Goal: Task Accomplishment & Management: Use online tool/utility

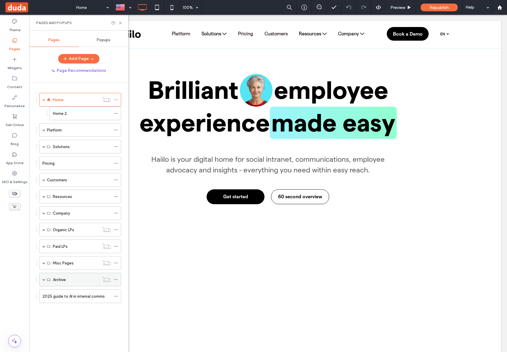
click at [43, 278] on span at bounding box center [43, 279] width 3 height 3
drag, startPoint x: 58, startPoint y: 114, endPoint x: 98, endPoint y: 50, distance: 75.0
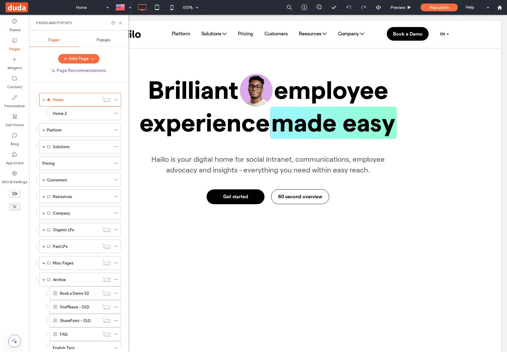
click at [58, 114] on label "Home 2" at bounding box center [60, 113] width 14 height 10
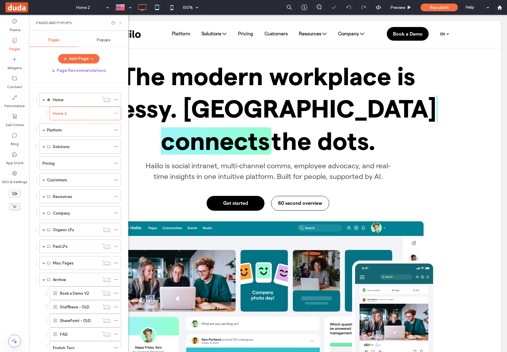
click at [122, 22] on icon at bounding box center [120, 23] width 4 height 4
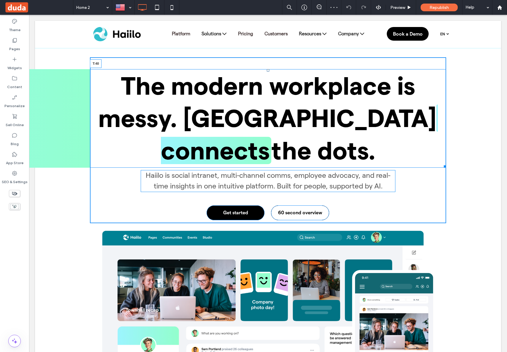
drag, startPoint x: 267, startPoint y: 60, endPoint x: 267, endPoint y: 69, distance: 9.5
click at [267, 69] on div at bounding box center [268, 70] width 2 height 2
drag, startPoint x: 265, startPoint y: 172, endPoint x: 266, endPoint y: 180, distance: 8.9
click at [266, 180] on div "Haiilo is social intranet, multi-channel comms, employee advocacy, and real-tim…" at bounding box center [268, 181] width 255 height 22
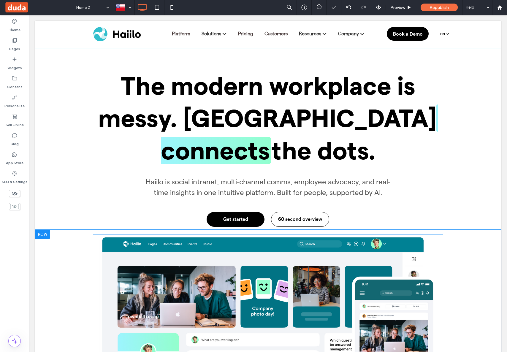
scroll to position [102, 0]
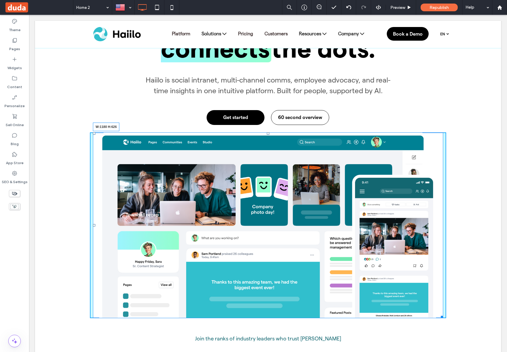
drag, startPoint x: 439, startPoint y: 314, endPoint x: 509, endPoint y: 348, distance: 77.8
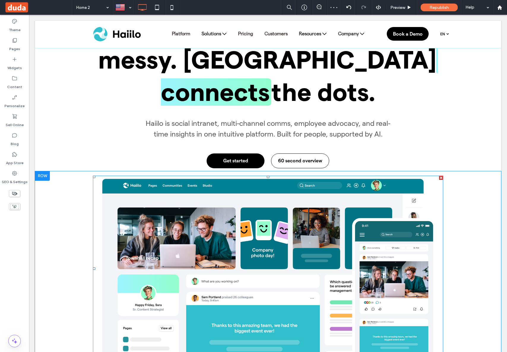
scroll to position [28, 0]
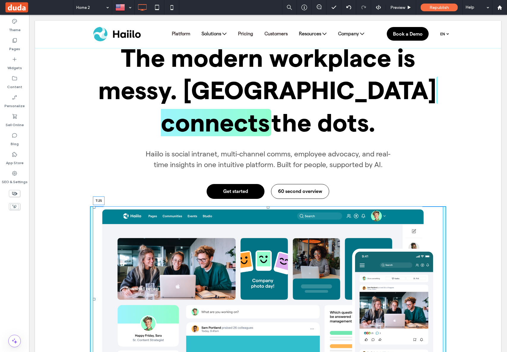
drag, startPoint x: 264, startPoint y: 207, endPoint x: 179, endPoint y: 255, distance: 98.1
click at [267, 209] on div at bounding box center [268, 207] width 2 height 2
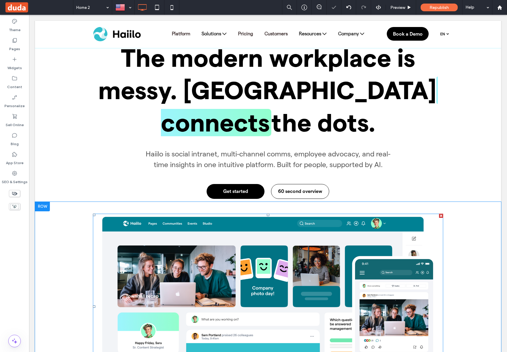
scroll to position [0, 0]
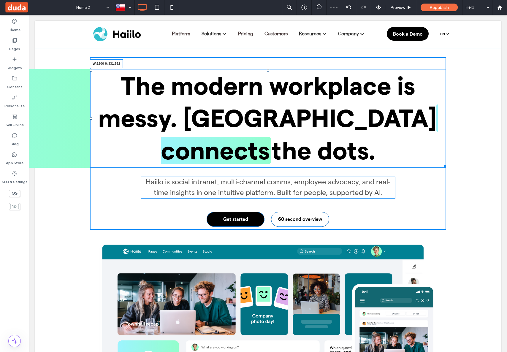
drag, startPoint x: 442, startPoint y: 166, endPoint x: 482, endPoint y: 167, distance: 40.7
click at [482, 167] on div "The modern workplace is messy. Haiilo connects the dots. W:1200 H:331.562 Haiil…" at bounding box center [268, 138] width 466 height 181
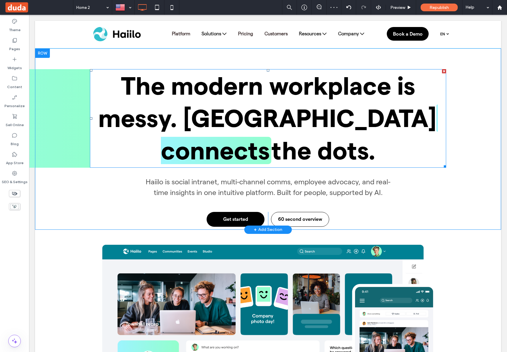
click at [481, 165] on div "The modern workplace is messy. Haiilo connects the dots. Haiilo is social intra…" at bounding box center [268, 138] width 466 height 181
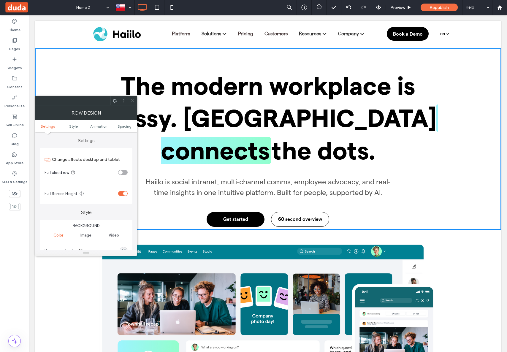
click at [121, 174] on div "toggle" at bounding box center [120, 172] width 4 height 4
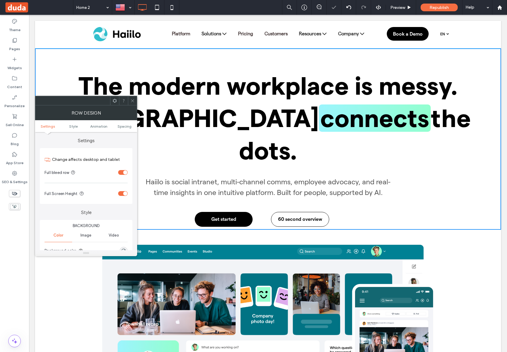
click at [130, 103] on span at bounding box center [132, 100] width 4 height 9
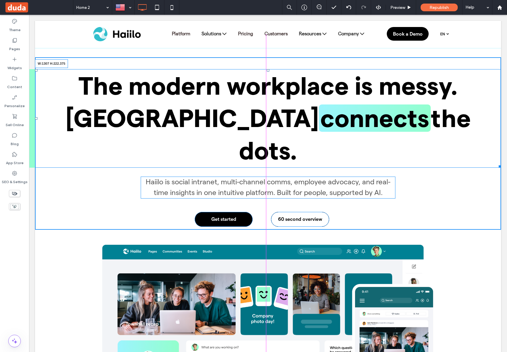
drag, startPoint x: 493, startPoint y: 134, endPoint x: 457, endPoint y: 136, distance: 36.8
click at [457, 136] on div "The modern workplace is messy. Haiilo connects the dots. W:1307 H:222.375 Haiil…" at bounding box center [268, 143] width 466 height 172
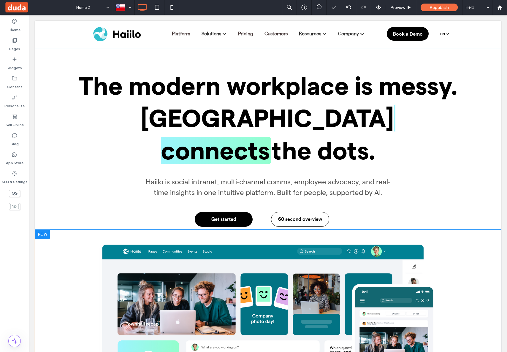
click at [474, 253] on div "Click To Paste Row + Add Section" at bounding box center [268, 331] width 466 height 202
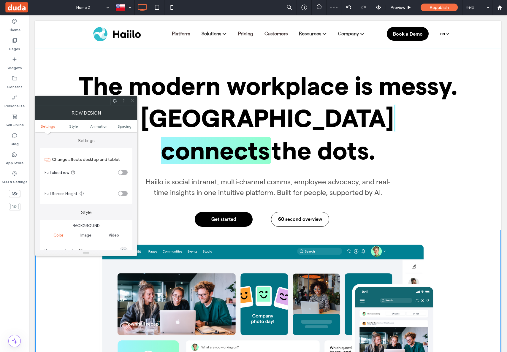
click at [126, 172] on div "toggle" at bounding box center [122, 172] width 9 height 5
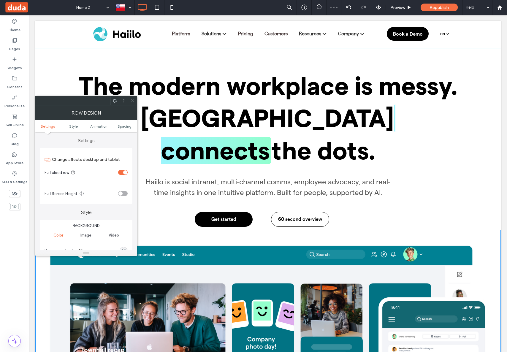
click at [131, 100] on icon at bounding box center [132, 101] width 4 height 4
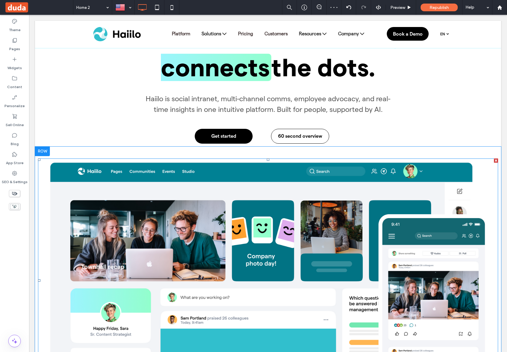
scroll to position [114, 0]
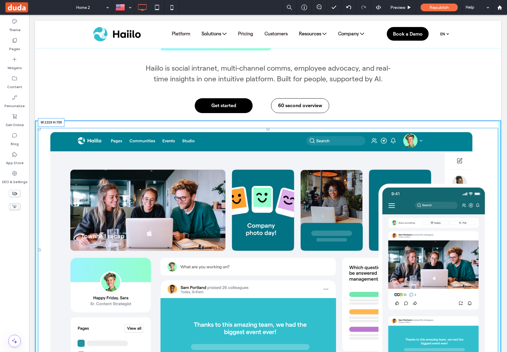
drag, startPoint x: 491, startPoint y: 334, endPoint x: 458, endPoint y: 308, distance: 41.7
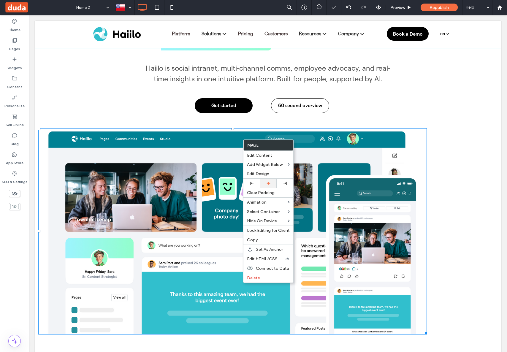
click at [267, 183] on icon at bounding box center [269, 183] width 4 height 4
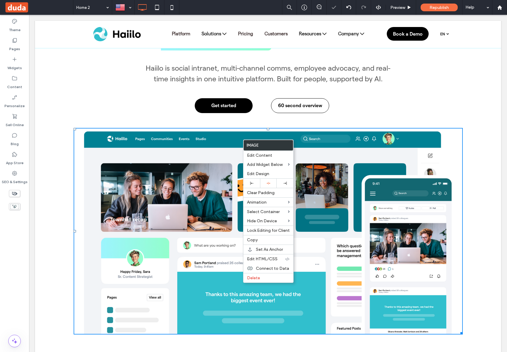
click at [481, 208] on div "Click To Paste" at bounding box center [268, 228] width 466 height 214
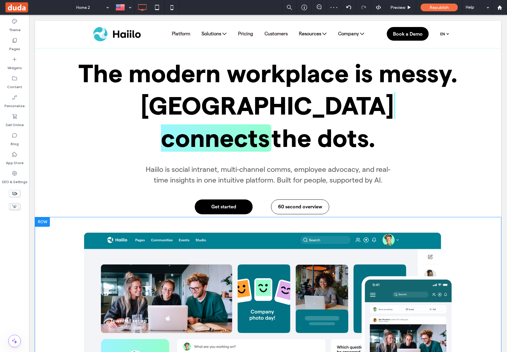
scroll to position [0, 0]
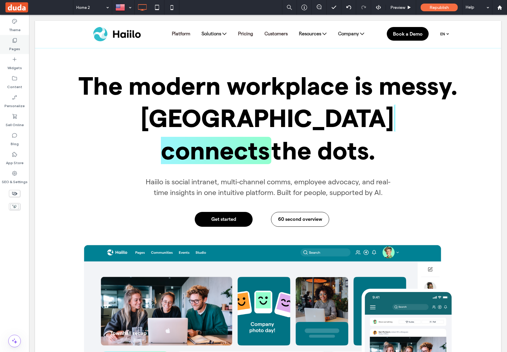
click at [7, 42] on div "Pages" at bounding box center [14, 44] width 29 height 19
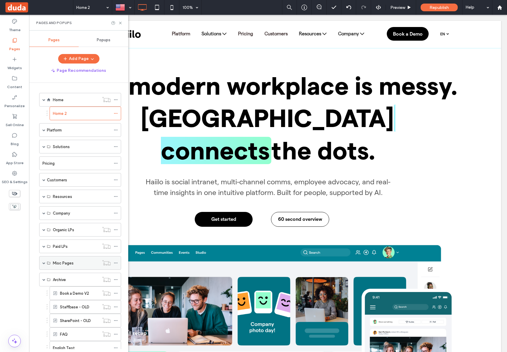
scroll to position [92, 0]
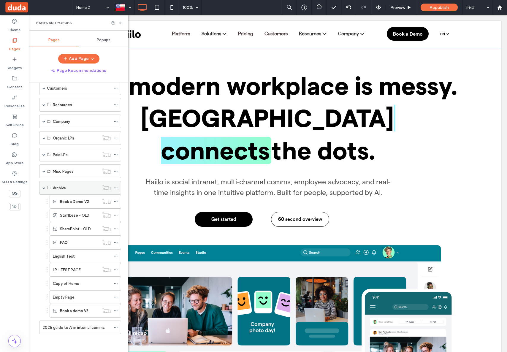
click at [43, 188] on span at bounding box center [43, 187] width 3 height 3
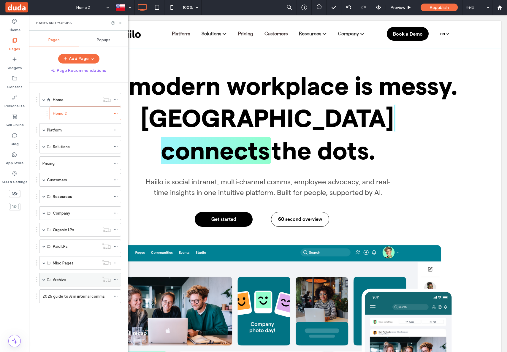
scroll to position [0, 0]
click at [44, 265] on span at bounding box center [43, 262] width 3 height 13
click at [45, 212] on span at bounding box center [43, 213] width 3 height 3
click at [55, 281] on span at bounding box center [54, 281] width 3 height 3
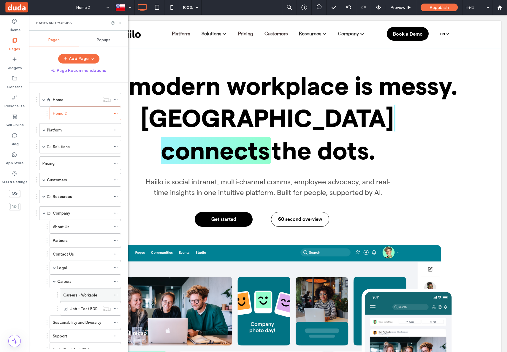
click at [115, 295] on icon at bounding box center [116, 295] width 4 height 4
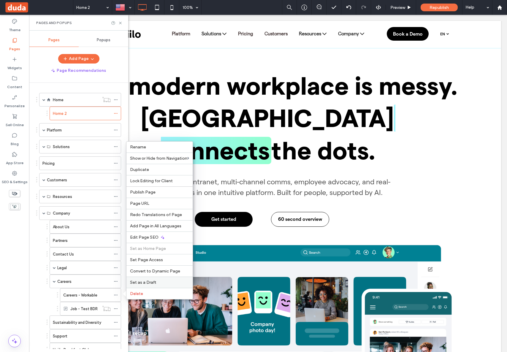
click at [145, 281] on span "Set as a Draft" at bounding box center [143, 282] width 26 height 5
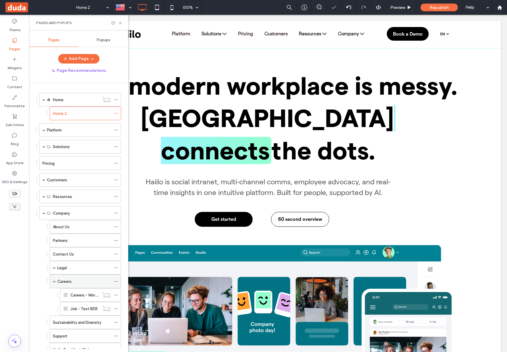
click at [70, 280] on label "Careers" at bounding box center [64, 281] width 14 height 10
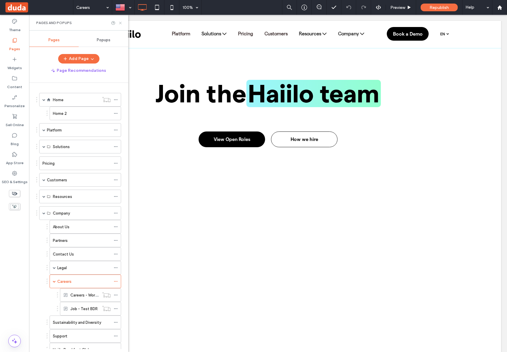
drag, startPoint x: 122, startPoint y: 23, endPoint x: 100, endPoint y: 20, distance: 21.9
click at [122, 23] on icon at bounding box center [120, 23] width 4 height 4
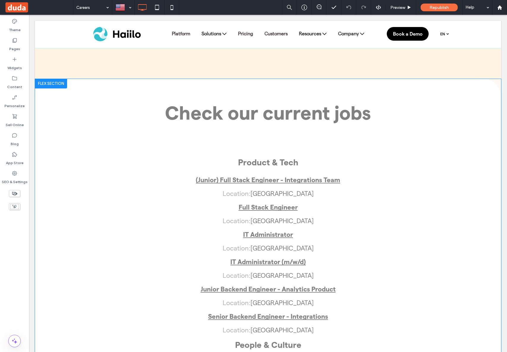
scroll to position [1035, 0]
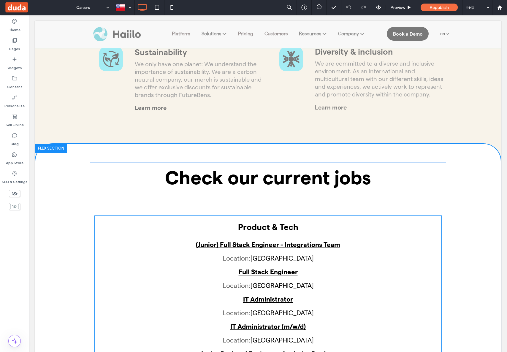
scroll to position [1057, 0]
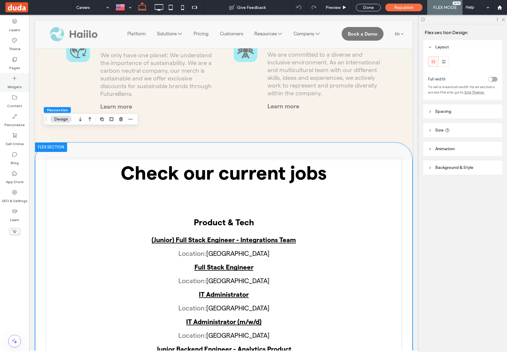
click at [9, 79] on div "Widgets" at bounding box center [14, 82] width 29 height 19
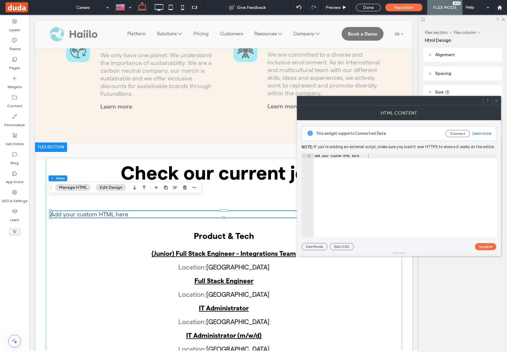
type textarea "**********"
click at [319, 172] on div "Add your custom HTML here" at bounding box center [404, 199] width 183 height 93
paste textarea "Cursor at row 1"
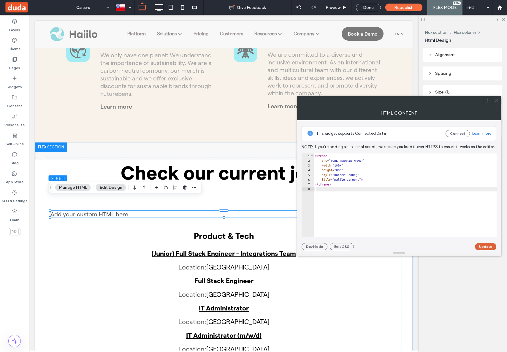
click at [480, 248] on button "Update" at bounding box center [485, 246] width 21 height 7
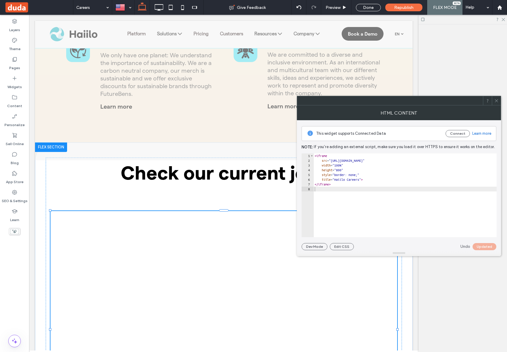
click at [496, 99] on icon at bounding box center [496, 101] width 4 height 4
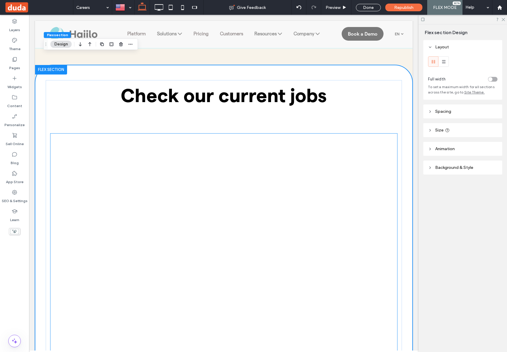
scroll to position [1207, 0]
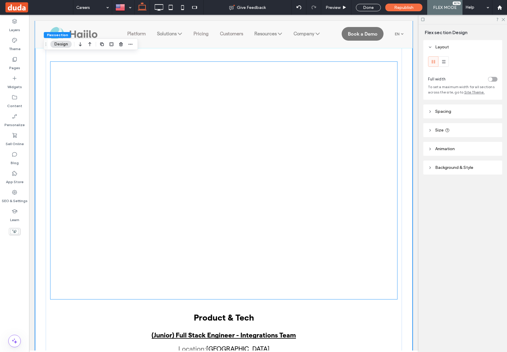
click at [192, 135] on div at bounding box center [223, 180] width 347 height 237
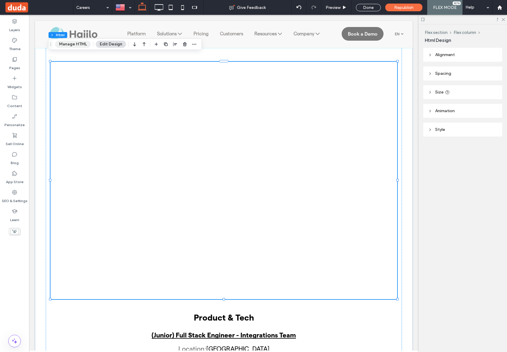
click at [67, 42] on button "Manage HTML" at bounding box center [73, 44] width 36 height 7
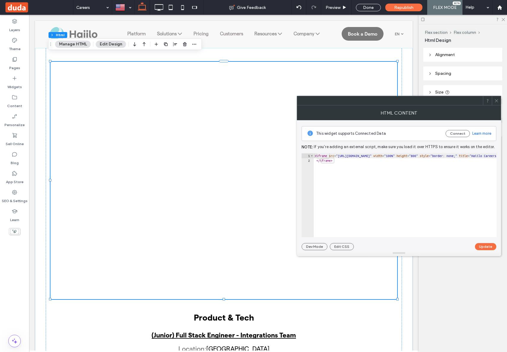
click at [343, 163] on div "< iframe src = "https://apply.workable.com/haiilo-1/?lng=en" width = "100%" hei…" at bounding box center [452, 199] width 278 height 93
type textarea "**********"
paste textarea "Cursor at row 2"
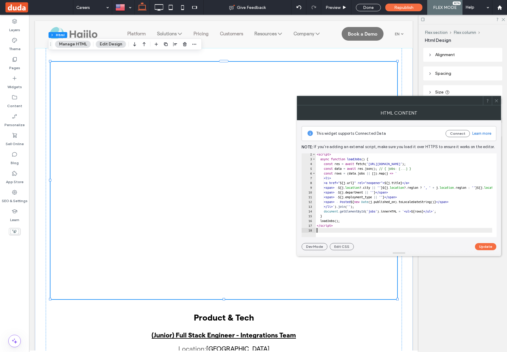
scroll to position [6, 0]
click at [489, 248] on button "Update" at bounding box center [485, 246] width 21 height 7
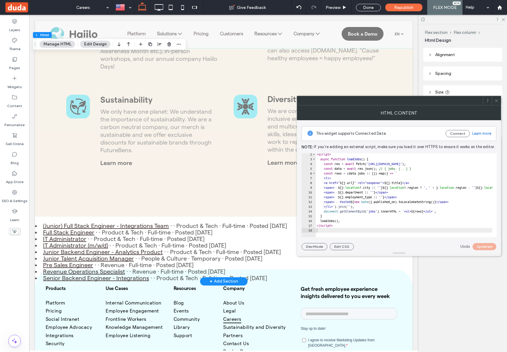
scroll to position [1038, 0]
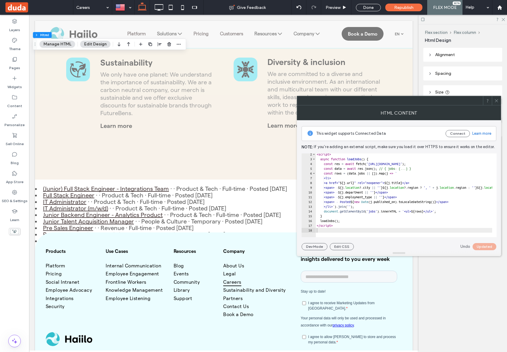
click at [496, 100] on use at bounding box center [496, 100] width 3 height 3
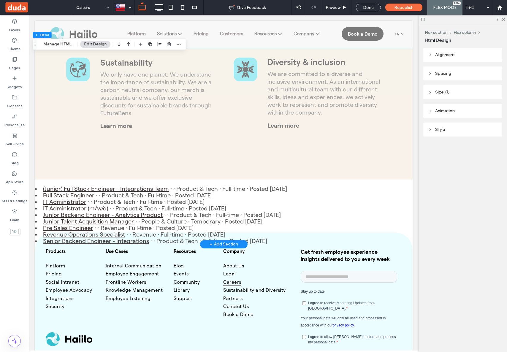
click at [248, 192] on li "Full Stack Engineer · · Product & Tech · Full-time · Posted 8/7/2025" at bounding box center [224, 195] width 378 height 7
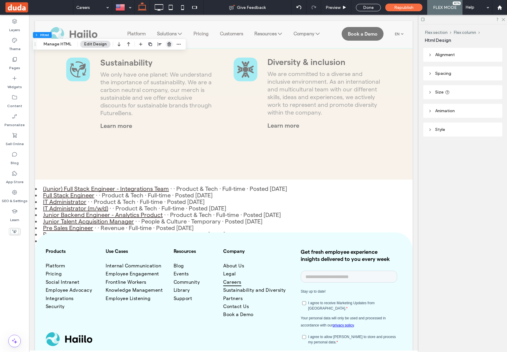
click at [167, 43] on icon "button" at bounding box center [169, 44] width 5 height 5
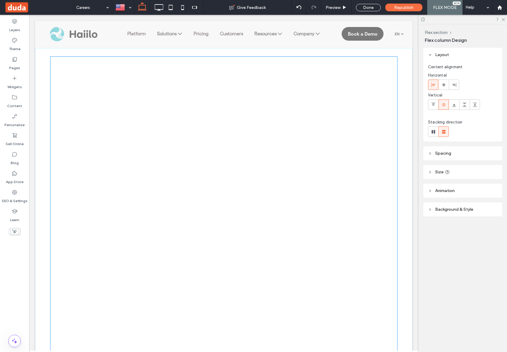
scroll to position [1087, 0]
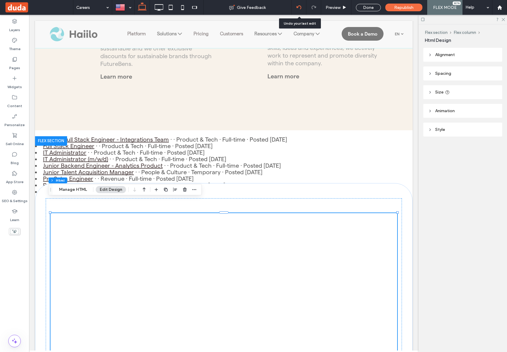
click at [299, 5] on icon at bounding box center [299, 7] width 5 height 5
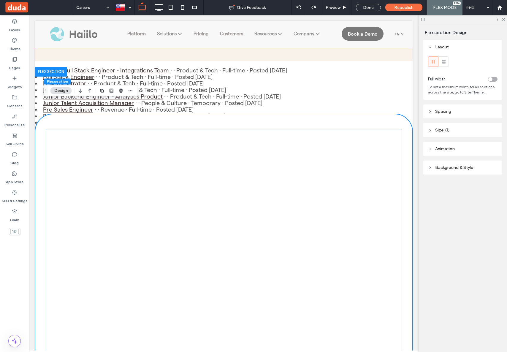
scroll to position [1044, 0]
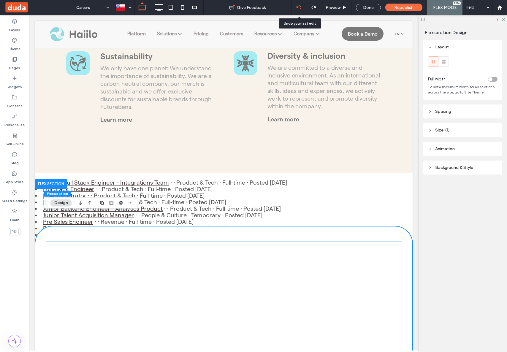
click at [295, 7] on div at bounding box center [298, 7] width 15 height 5
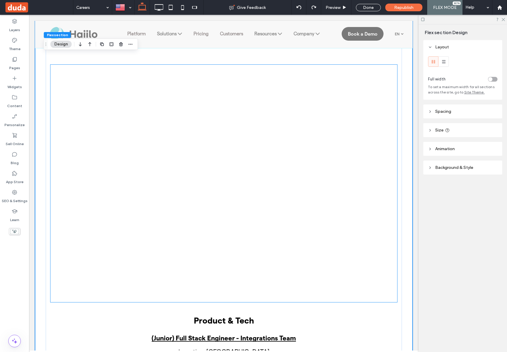
scroll to position [1165, 0]
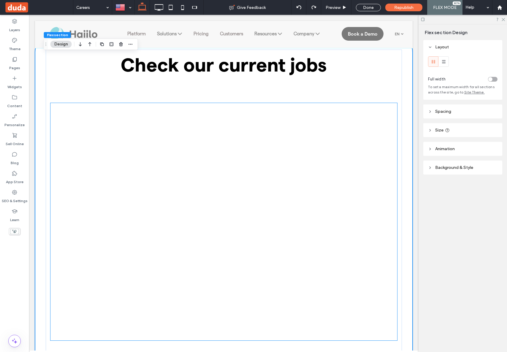
click at [347, 126] on div at bounding box center [223, 221] width 347 height 237
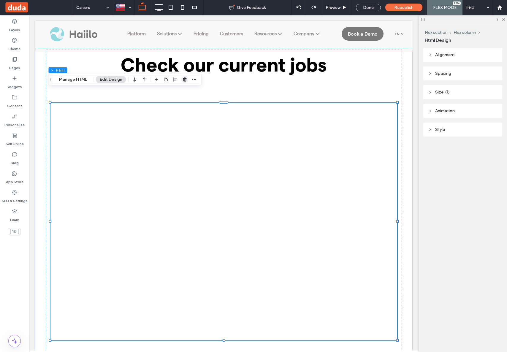
click at [183, 78] on icon "button" at bounding box center [185, 79] width 5 height 5
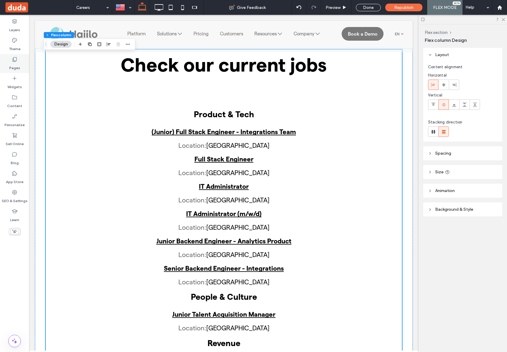
click at [16, 64] on label "Pages" at bounding box center [14, 66] width 11 height 8
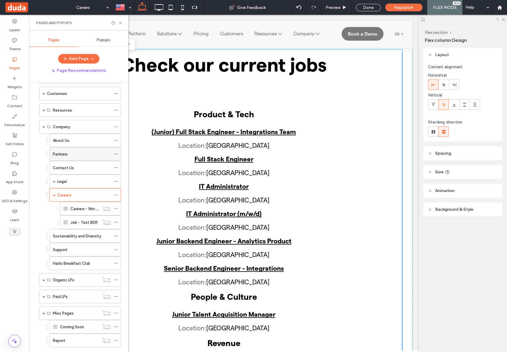
scroll to position [117, 0]
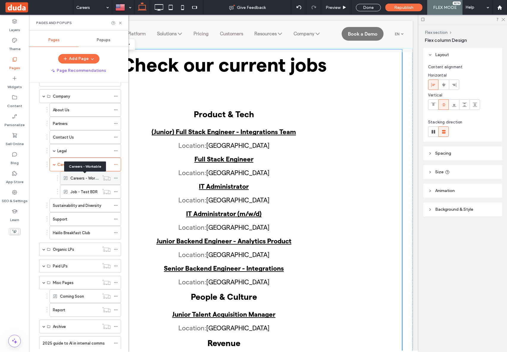
click at [89, 177] on label "Careers - Workable" at bounding box center [87, 178] width 34 height 10
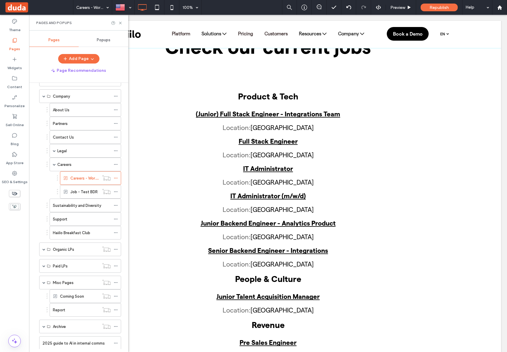
click at [120, 23] on div at bounding box center [253, 176] width 507 height 352
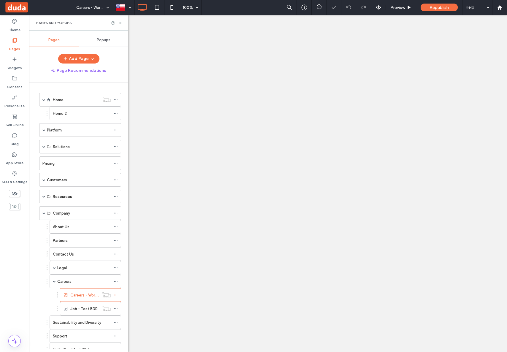
click at [120, 23] on icon at bounding box center [120, 23] width 4 height 4
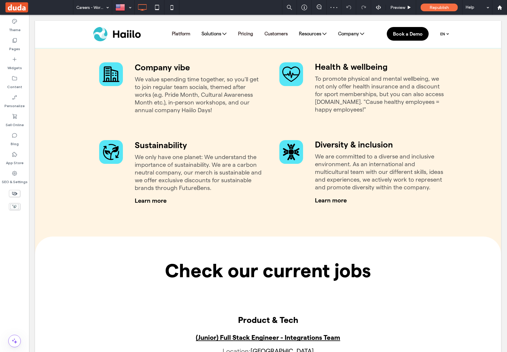
scroll to position [1102, 0]
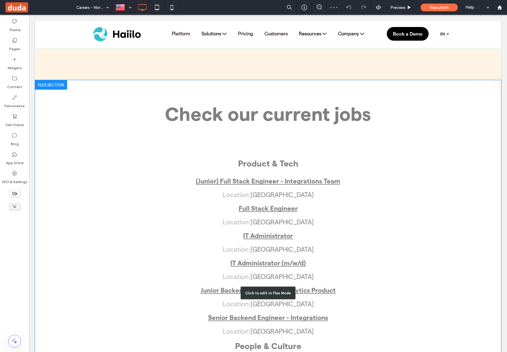
click at [170, 194] on div "Click to edit in Flex Mode" at bounding box center [268, 293] width 466 height 426
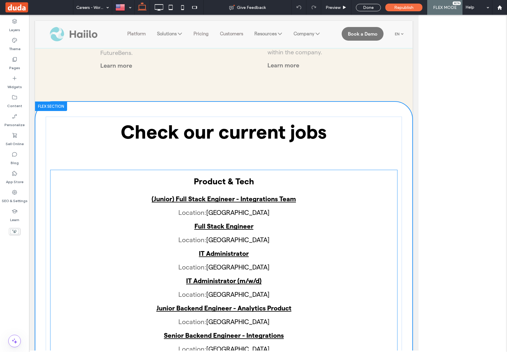
scroll to position [1125, 0]
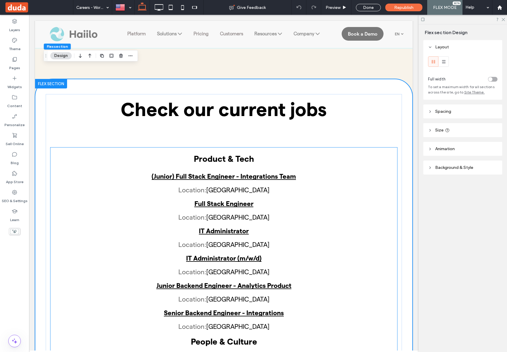
click at [150, 184] on ul "(Junior) Full Stack Engineer - Integrations Team Location: Hamburg Creation dat…" at bounding box center [223, 251] width 347 height 157
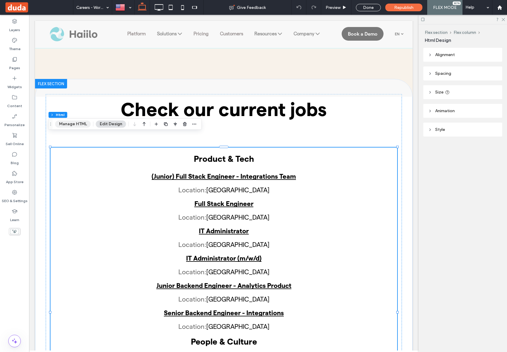
click at [70, 124] on button "Manage HTML" at bounding box center [73, 124] width 36 height 7
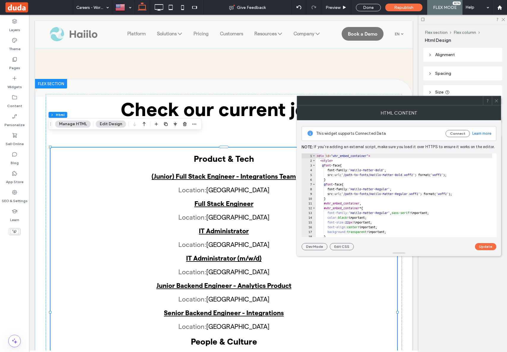
type textarea "**********"
click at [389, 194] on div "< div id = "whr_embed_container" > < style > @ font -face { font-family : ' Hai…" at bounding box center [411, 197] width 191 height 89
click at [496, 99] on icon at bounding box center [496, 101] width 4 height 4
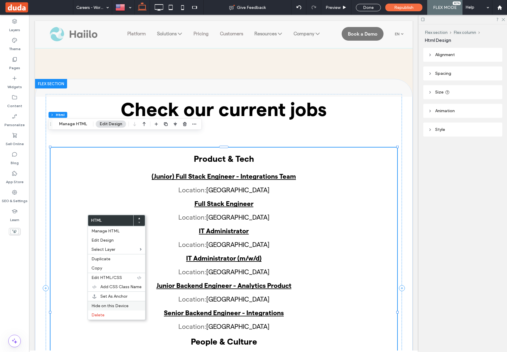
click at [110, 303] on span "Hide on this Device" at bounding box center [109, 305] width 37 height 5
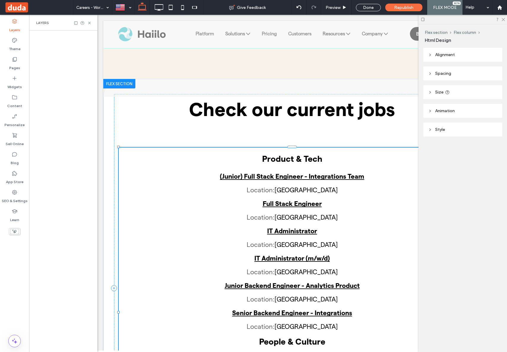
scroll to position [0, 68]
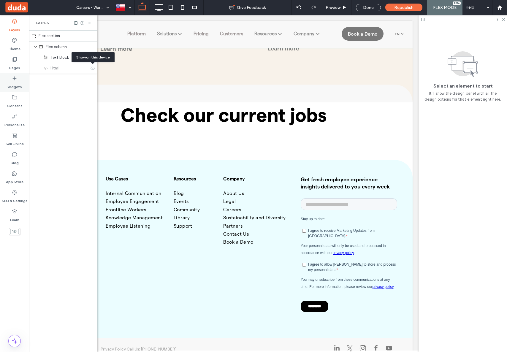
click at [22, 82] on div "Widgets" at bounding box center [14, 82] width 29 height 19
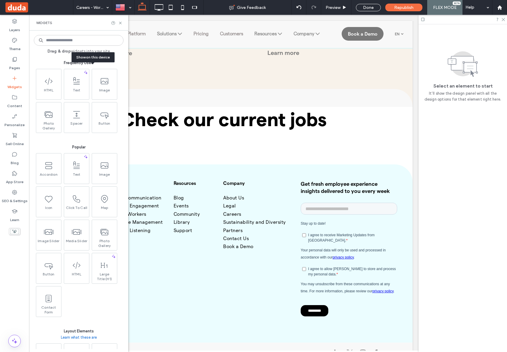
scroll to position [0, 0]
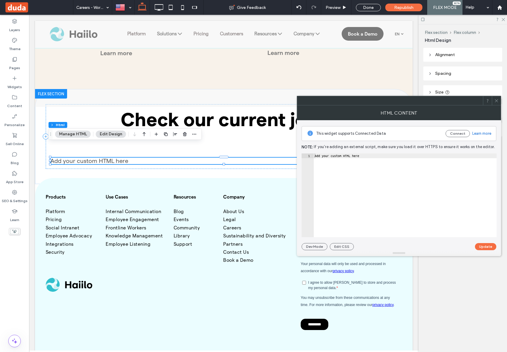
type textarea "**********"
click at [383, 175] on div "Add your custom HTML here" at bounding box center [404, 199] width 183 height 93
paste textarea "Cursor at row 1"
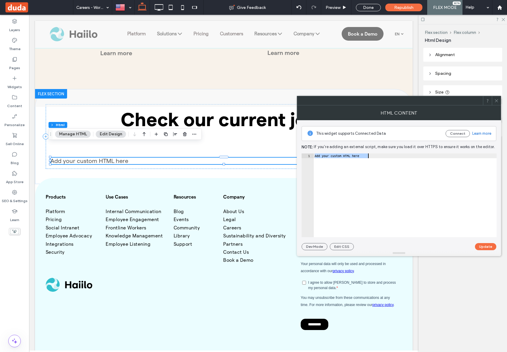
scroll to position [2, 0]
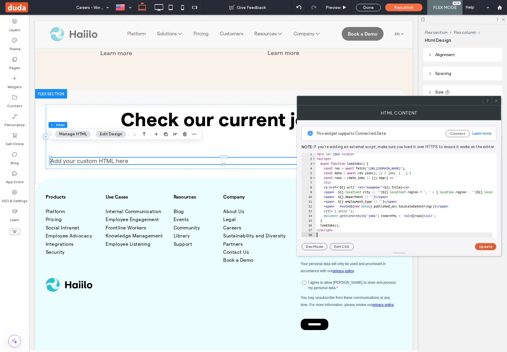
click at [482, 246] on button "Update" at bounding box center [485, 246] width 21 height 7
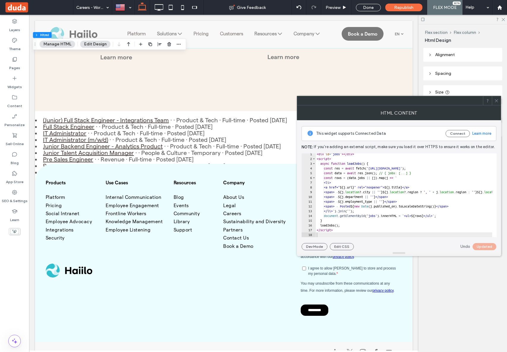
scroll to position [0, 0]
click at [361, 175] on div "< div id = "jobs" > </ div > < script > async function loadJobs ( ) { const res…" at bounding box center [485, 197] width 338 height 89
type textarea "*********"
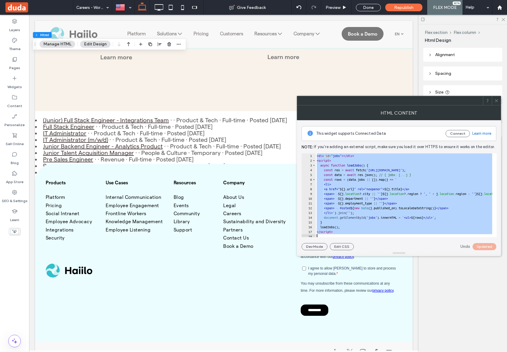
paste textarea "Cursor at row 18"
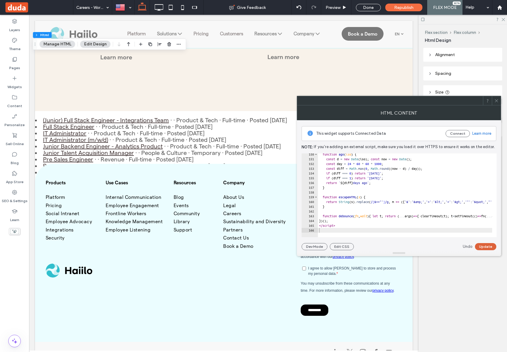
click at [485, 248] on button "Update" at bounding box center [485, 246] width 21 height 7
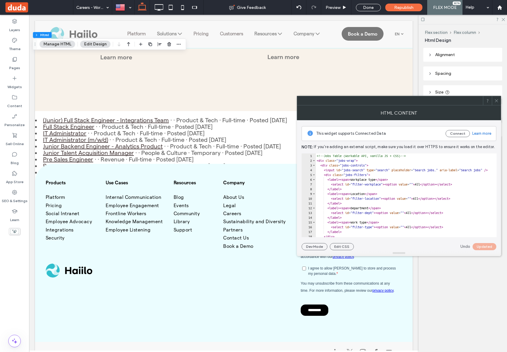
scroll to position [0, 0]
click at [497, 102] on icon at bounding box center [496, 101] width 4 height 4
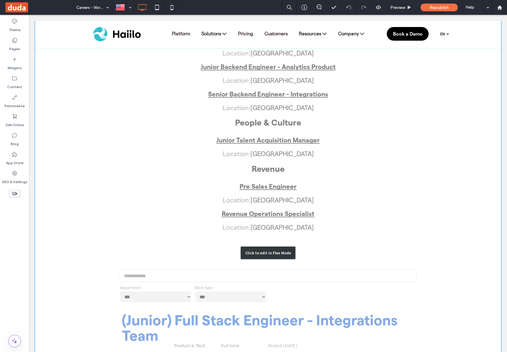
click at [278, 218] on div "Click to edit in Flex Mode" at bounding box center [268, 253] width 466 height 793
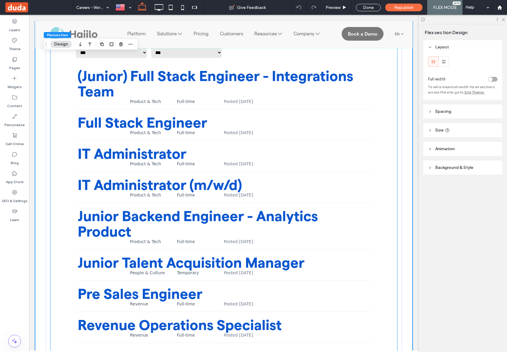
scroll to position [1178, 0]
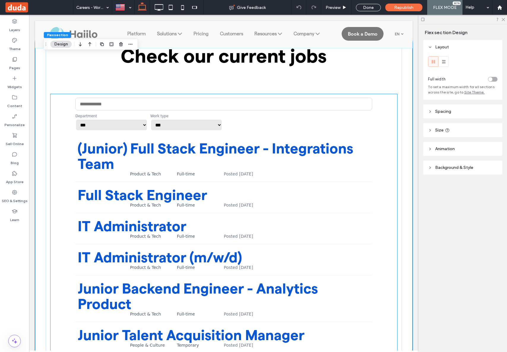
click at [301, 114] on div "**********" at bounding box center [223, 123] width 297 height 18
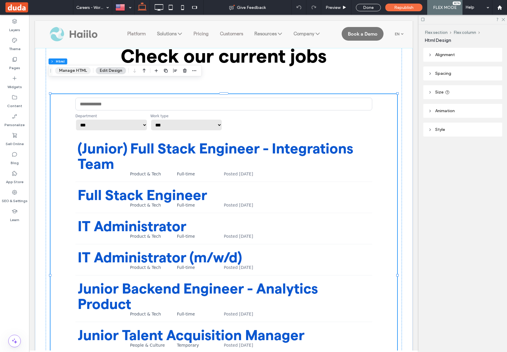
click at [67, 69] on button "Manage HTML" at bounding box center [73, 70] width 36 height 7
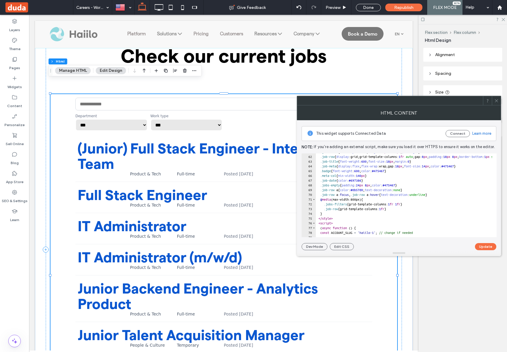
scroll to position [279, 0]
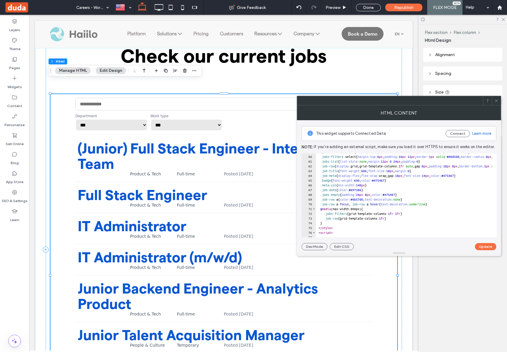
click at [404, 171] on div ".jobs-filters label { display : flex ; flex-direction : column ; font-size : 12…" at bounding box center [456, 194] width 280 height 89
type textarea "**********"
click at [482, 248] on button "Update" at bounding box center [485, 246] width 21 height 7
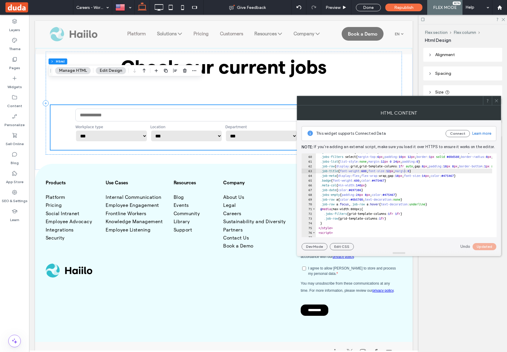
scroll to position [1178, 0]
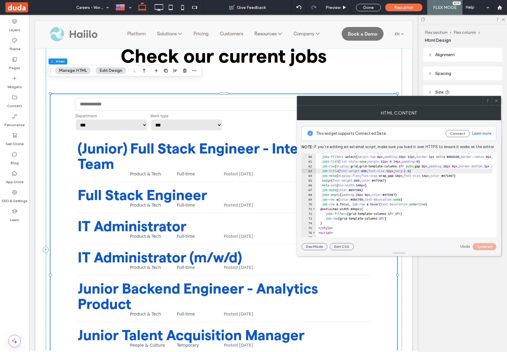
click at [370, 172] on div ".jobs-filters label { display : flex ; flex-direction : column ; font-size : 12…" at bounding box center [456, 194] width 280 height 89
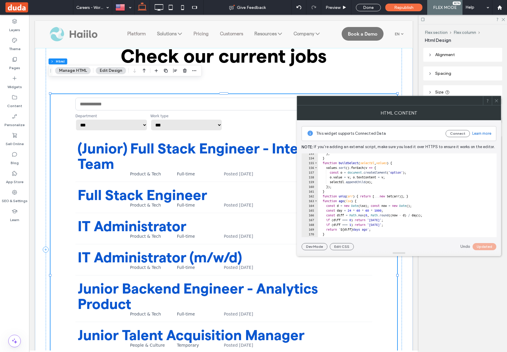
scroll to position [757, 0]
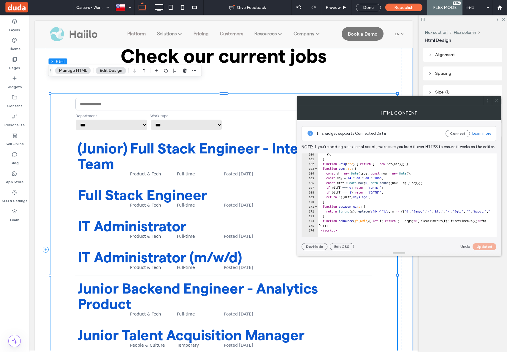
click at [495, 100] on icon at bounding box center [496, 101] width 4 height 4
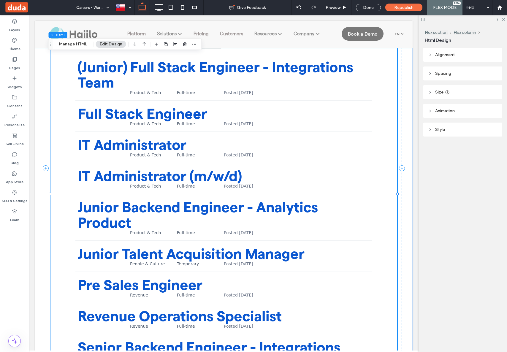
scroll to position [1134, 0]
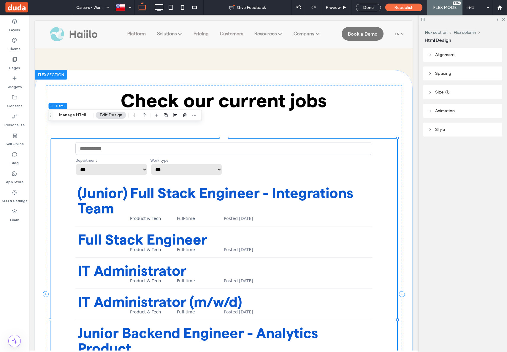
click at [272, 142] on input "Search jobs" at bounding box center [223, 148] width 297 height 13
drag, startPoint x: 334, startPoint y: 5, endPoint x: 264, endPoint y: 3, distance: 69.8
click at [334, 5] on span "Preview" at bounding box center [333, 7] width 15 height 5
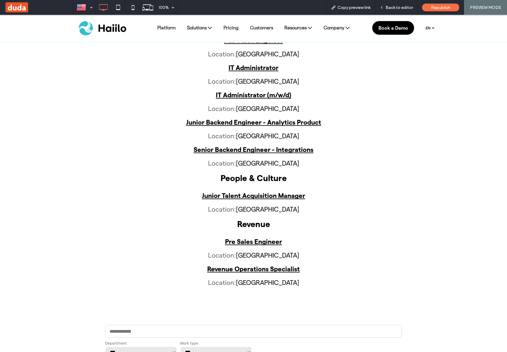
scroll to position [1422, 0]
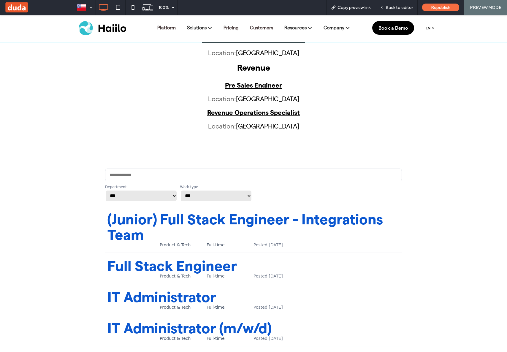
click at [172, 169] on input "Search jobs" at bounding box center [253, 175] width 297 height 13
type input "**"
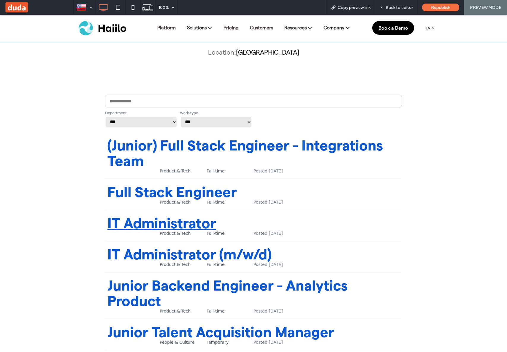
click at [168, 215] on link "IT Administrator" at bounding box center [161, 222] width 109 height 15
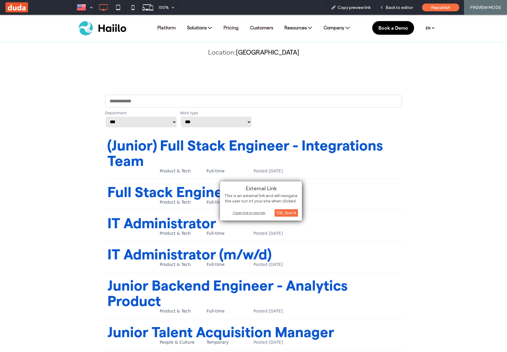
click at [255, 211] on div "Open link in new tab" at bounding box center [261, 213] width 74 height 6
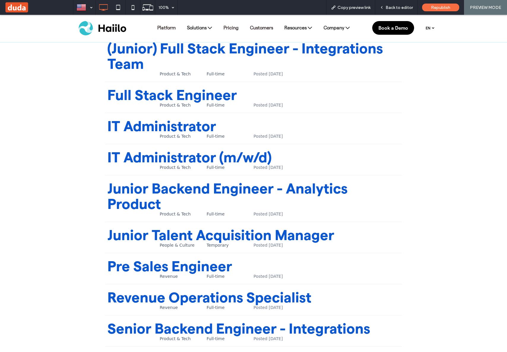
scroll to position [1624, 0]
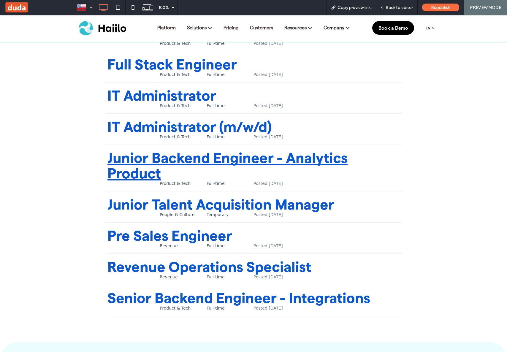
click at [229, 150] on link "Junior Backend Engineer - Analytics Product" at bounding box center [227, 165] width 240 height 31
click at [388, 12] on div "Back to editor" at bounding box center [396, 7] width 42 height 15
click at [403, 4] on div "Back to editor" at bounding box center [396, 7] width 42 height 15
click at [401, 7] on span "Back to editor" at bounding box center [399, 7] width 27 height 5
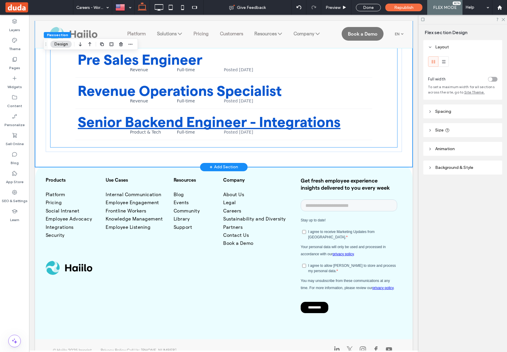
scroll to position [1329, 0]
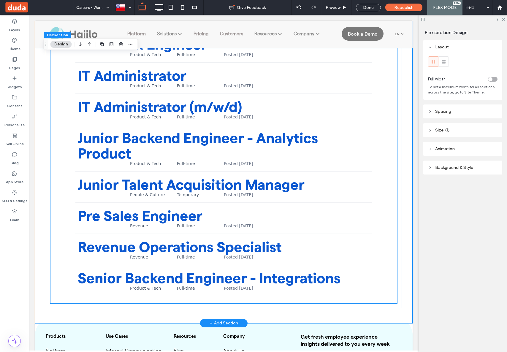
click at [392, 99] on div "**********" at bounding box center [223, 127] width 347 height 360
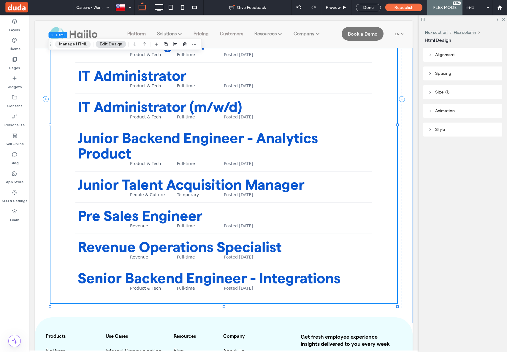
click at [74, 42] on button "Manage HTML" at bounding box center [73, 44] width 36 height 7
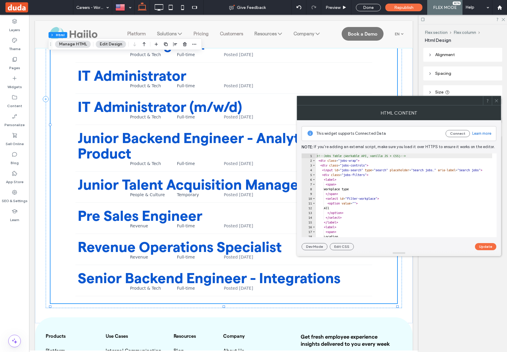
click at [402, 196] on div "<!-- Jobs Table (Workable API, vanilla JS + CSS) --> < div class = "jobs-wrap" …" at bounding box center [456, 199] width 280 height 93
type textarea "**********"
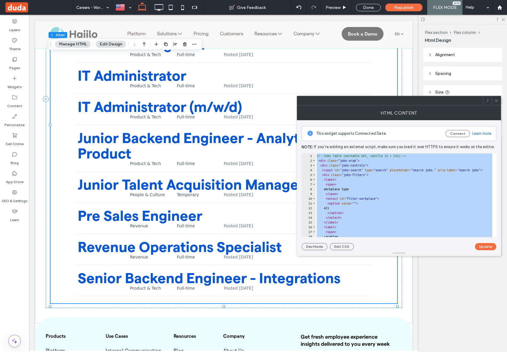
paste textarea "Cursor at row 176"
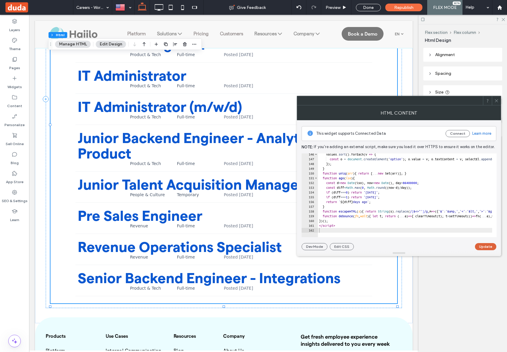
click at [491, 245] on button "Update" at bounding box center [485, 246] width 21 height 7
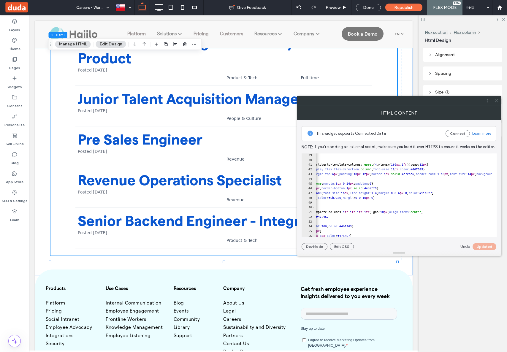
scroll to position [0, 50]
click at [466, 191] on div "} .jobs-filters { display :grid;grid-template-columns: repeat ( 4 ,minmax( 160 …" at bounding box center [410, 197] width 291 height 89
click at [465, 193] on div "} .jobs-filters { display :grid;grid-template-columns: repeat ( 4 ,minmax( 160 …" at bounding box center [410, 197] width 291 height 89
click at [486, 246] on button "Update" at bounding box center [485, 246] width 21 height 7
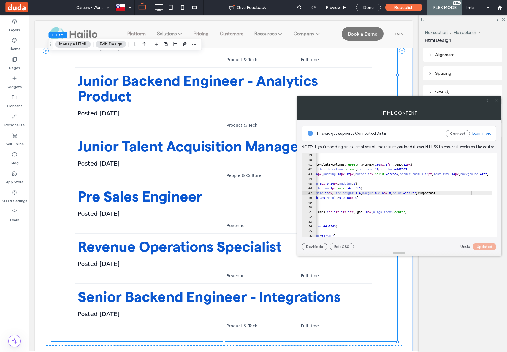
scroll to position [0, 71]
drag, startPoint x: 476, startPoint y: 193, endPoint x: 440, endPoint y: 194, distance: 36.6
click at [440, 194] on div "} .jobs-filters { display :grid;grid-template-columns: repeat ( 4 ,minmax( 160 …" at bounding box center [390, 197] width 291 height 89
click at [488, 246] on button "Update" at bounding box center [485, 246] width 21 height 7
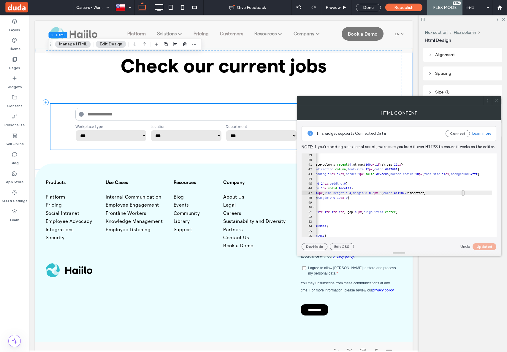
scroll to position [1463, 0]
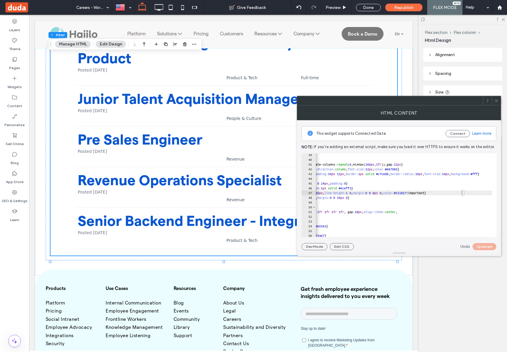
click at [450, 195] on div "} .jobs-filters { display :grid;grid-template-columns: repeat ( 4 ,minmax( 160 …" at bounding box center [390, 197] width 291 height 89
type textarea "**********"
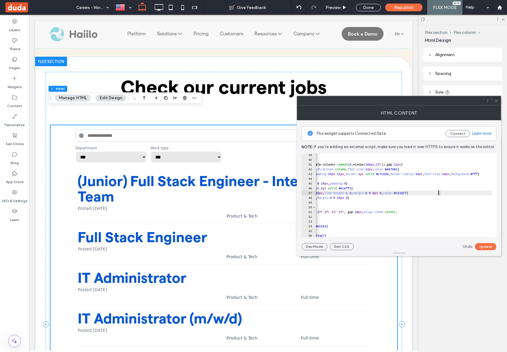
scroll to position [1143, 0]
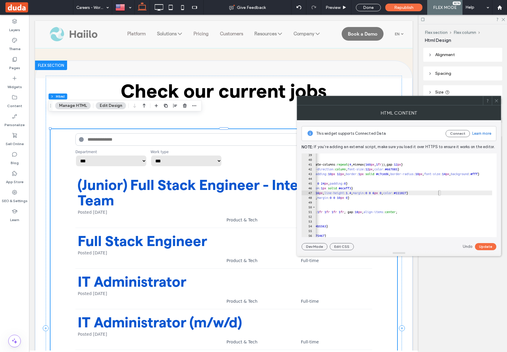
click at [495, 100] on icon at bounding box center [496, 101] width 4 height 4
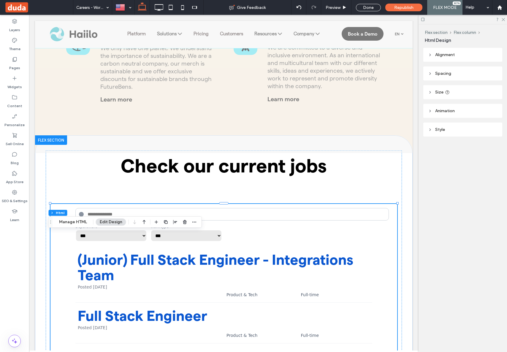
scroll to position [1027, 0]
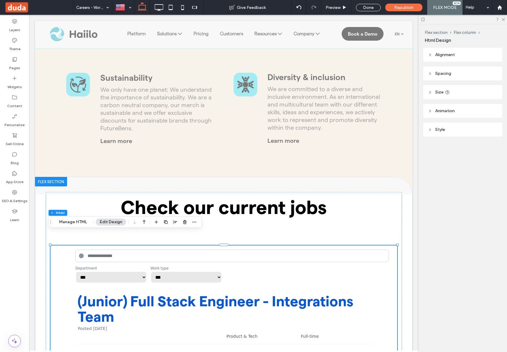
click at [19, 267] on div "Layers Theme Pages Widgets Content Personalize Sell Online Blog App Store SEO &…" at bounding box center [14, 183] width 29 height 337
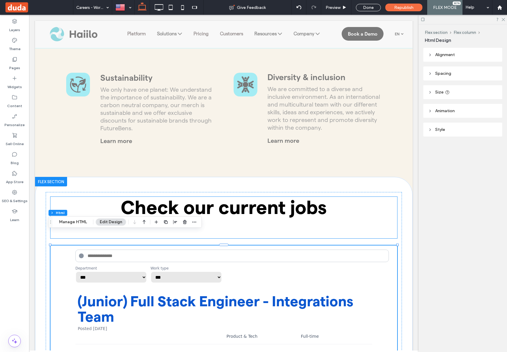
click at [248, 218] on h2 "﻿" at bounding box center [223, 228] width 347 height 21
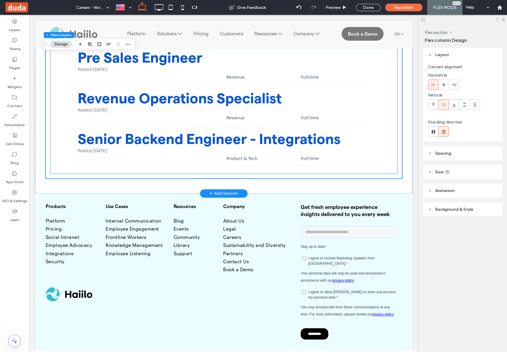
scroll to position [1389, 0]
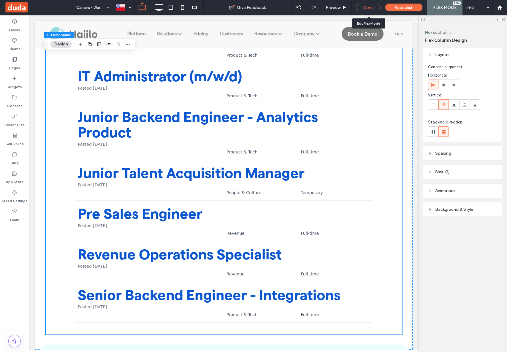
click at [368, 11] on div "Done" at bounding box center [368, 7] width 25 height 7
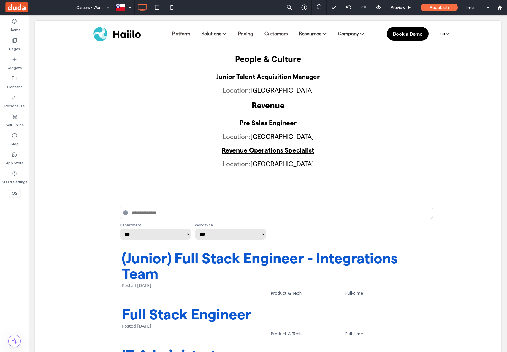
scroll to position [1700, 0]
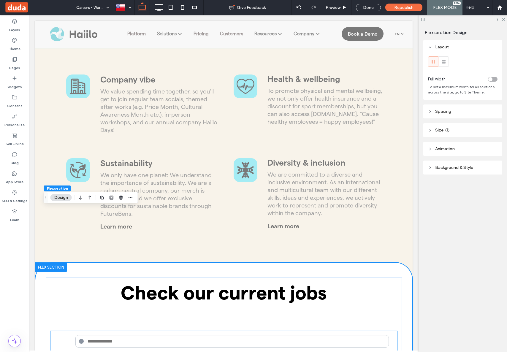
scroll to position [983, 0]
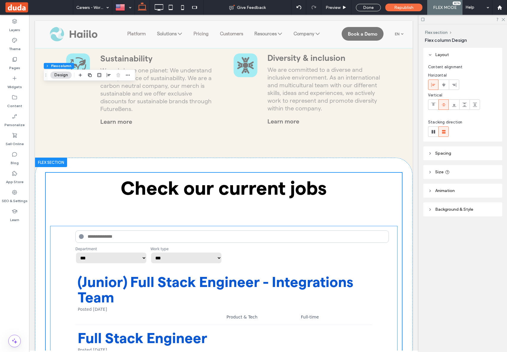
scroll to position [1120, 0]
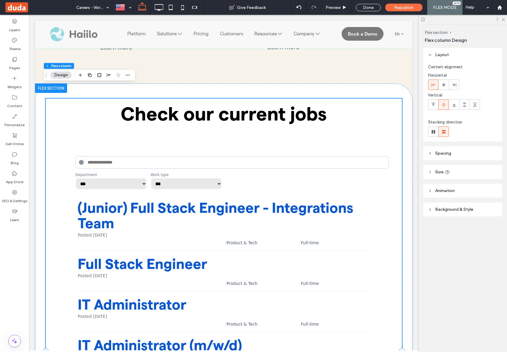
click at [96, 134] on div "Check our current jobs ﻿ Product & Tech (Junior) Full Stack Engineer - Integrat…" at bounding box center [224, 351] width 356 height 505
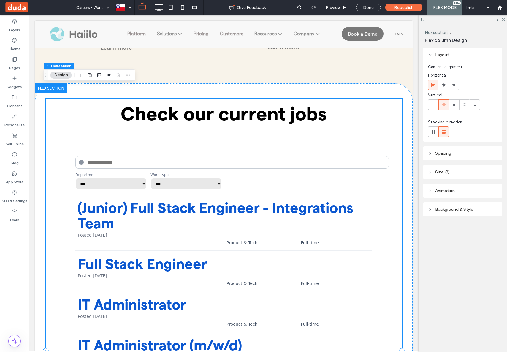
click at [88, 157] on div "**********" at bounding box center [223, 173] width 297 height 34
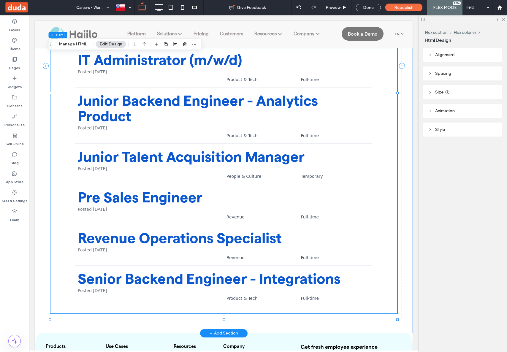
scroll to position [1471, 0]
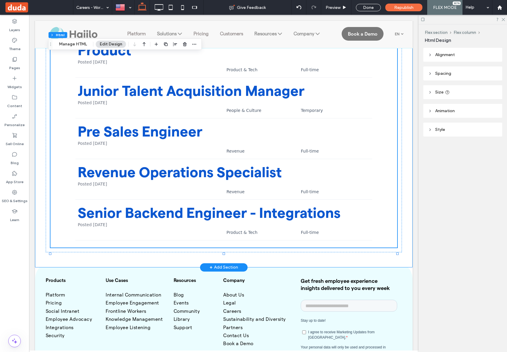
click at [88, 245] on div "Check our current jobs ﻿ Product & Tech (Junior) Full Stack Engineer - Integrat…" at bounding box center [224, -1] width 356 height 535
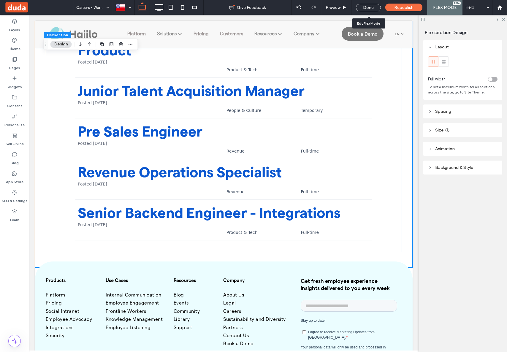
click at [372, 11] on div "Done" at bounding box center [368, 7] width 34 height 15
click at [368, 11] on div "Done" at bounding box center [368, 7] width 25 height 7
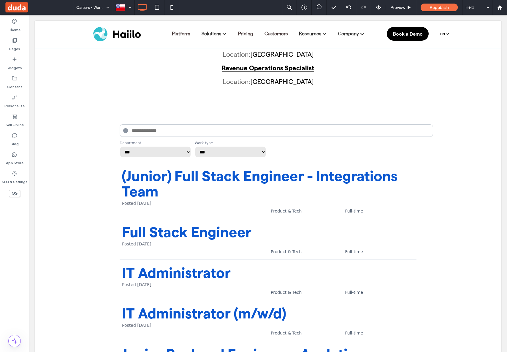
scroll to position [1782, 0]
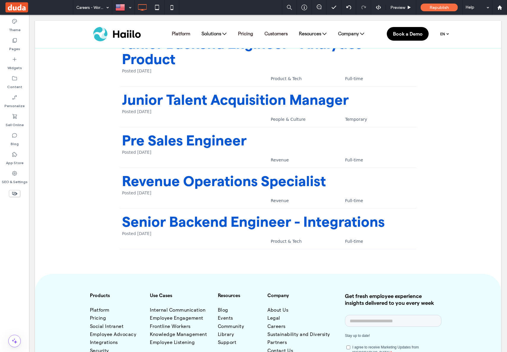
click at [13, 194] on use at bounding box center [15, 194] width 6 height 4
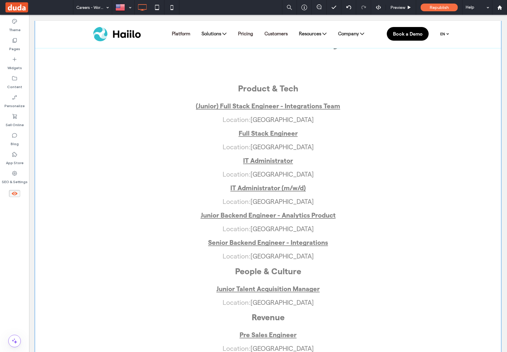
scroll to position [1130, 0]
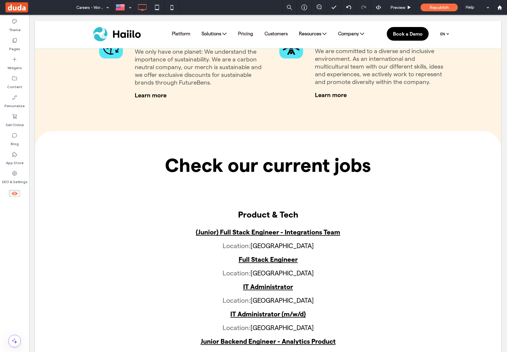
click at [15, 193] on icon at bounding box center [14, 193] width 7 height 7
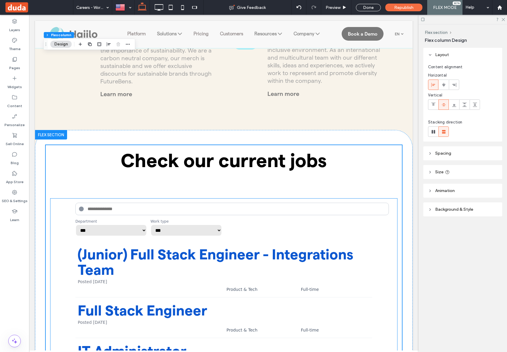
scroll to position [1156, 0]
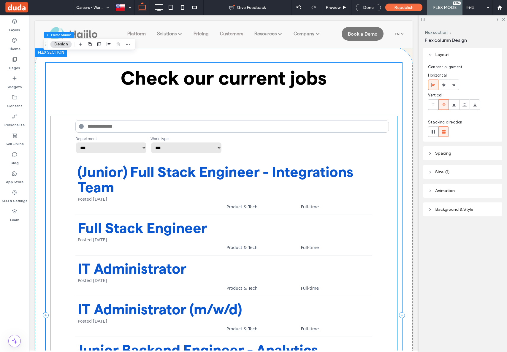
click at [231, 237] on p "Posted [DATE]" at bounding box center [224, 239] width 292 height 5
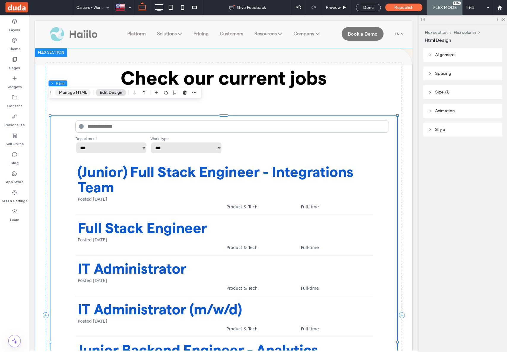
click at [64, 91] on button "Manage HTML" at bounding box center [73, 92] width 36 height 7
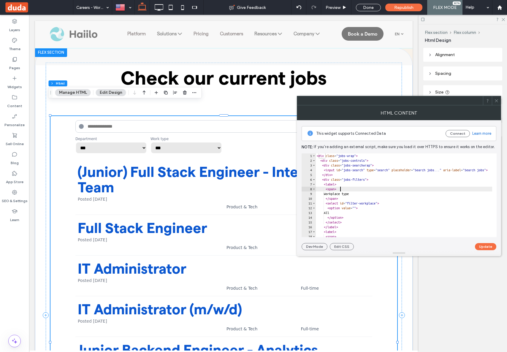
click at [376, 189] on div "< div class = "jobs-wrap" > < div class = "jobs-controls" > < div class = "jobs…" at bounding box center [461, 197] width 291 height 89
type textarea "**********"
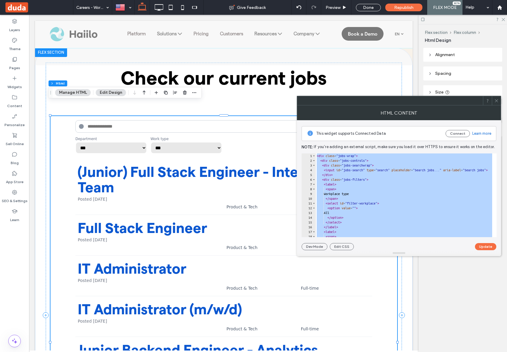
click at [498, 102] on icon at bounding box center [496, 101] width 4 height 4
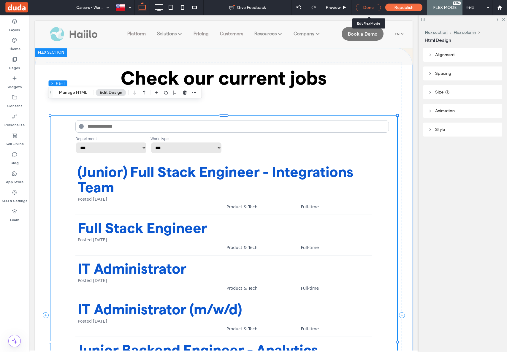
click at [367, 7] on div "Done" at bounding box center [368, 7] width 25 height 7
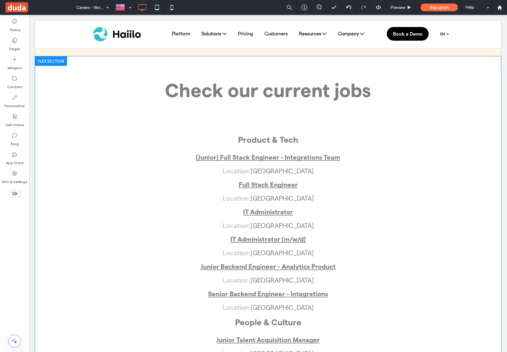
scroll to position [1010, 0]
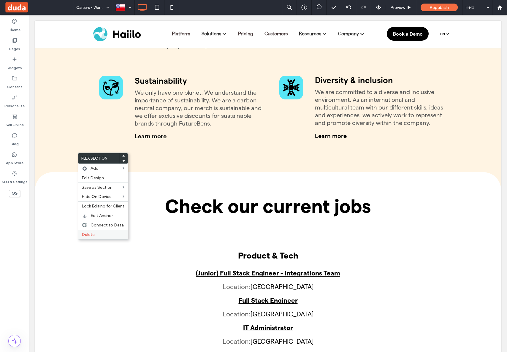
click at [92, 235] on span "Delete" at bounding box center [88, 234] width 13 height 5
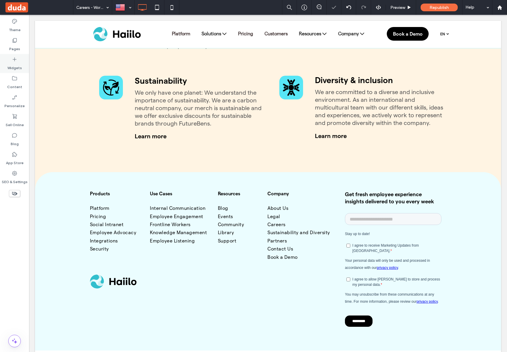
click at [16, 70] on label "Widgets" at bounding box center [14, 66] width 15 height 8
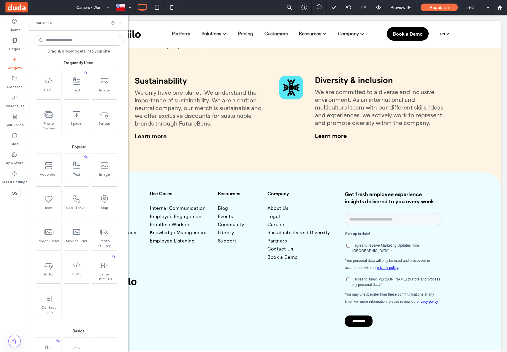
click at [119, 23] on icon at bounding box center [120, 23] width 4 height 4
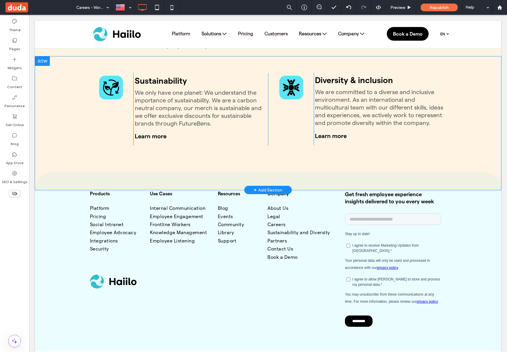
click at [280, 186] on div "+ Add Section" at bounding box center [267, 190] width 47 height 8
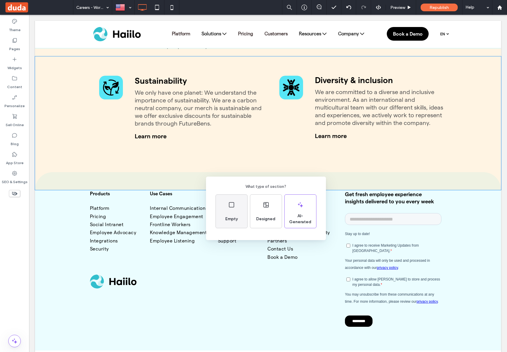
click at [238, 208] on div "Empty" at bounding box center [231, 211] width 31 height 33
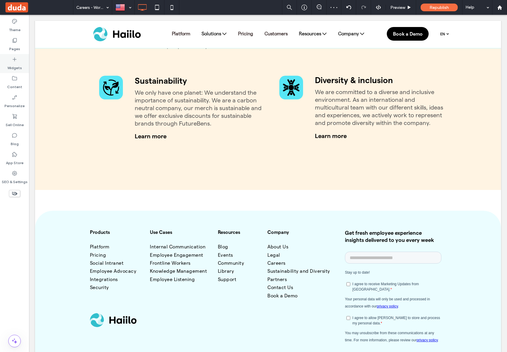
click at [12, 60] on icon at bounding box center [15, 59] width 6 height 6
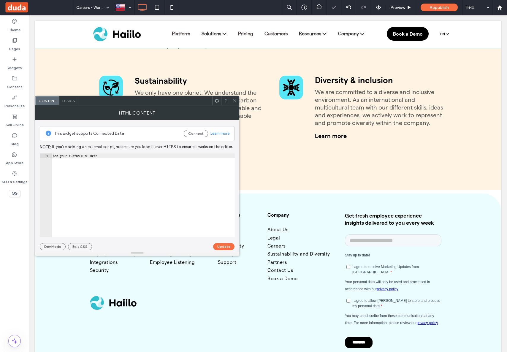
click at [138, 184] on div "Add your custom HTML here" at bounding box center [143, 199] width 183 height 93
paste textarea "Cursor at row 1"
type textarea "*********"
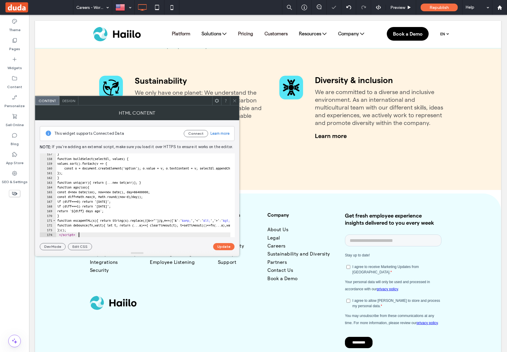
scroll to position [743, 0]
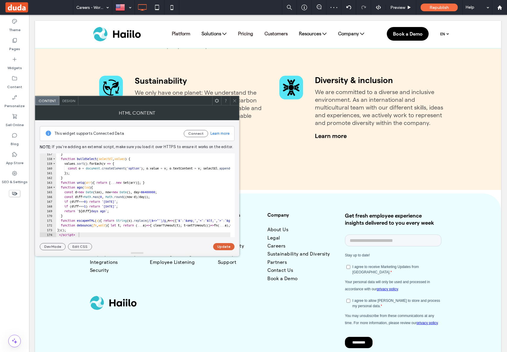
click at [223, 247] on button "Update" at bounding box center [223, 246] width 21 height 7
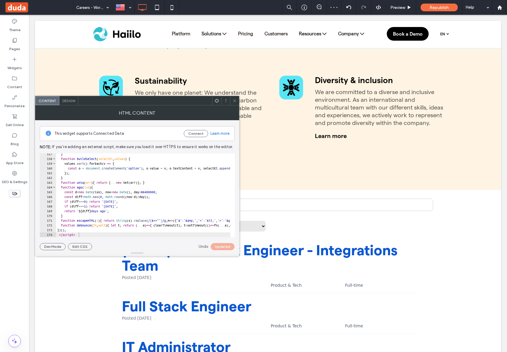
click at [233, 101] on icon at bounding box center [234, 101] width 4 height 4
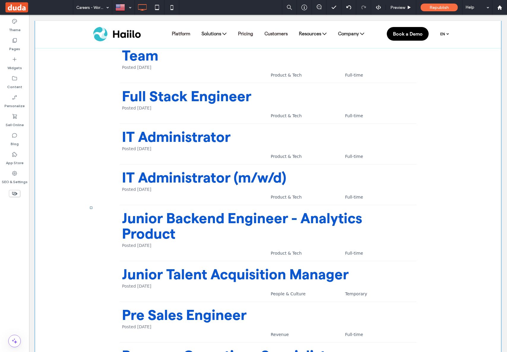
scroll to position [1336, 0]
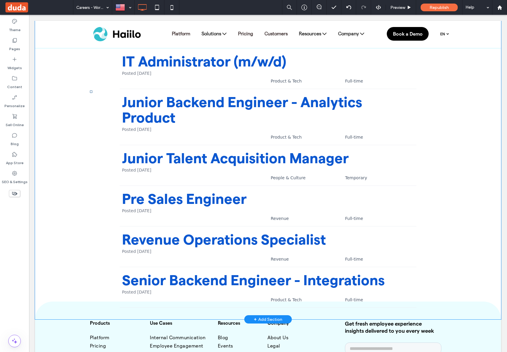
click at [55, 215] on div "**********" at bounding box center [268, 92] width 466 height 456
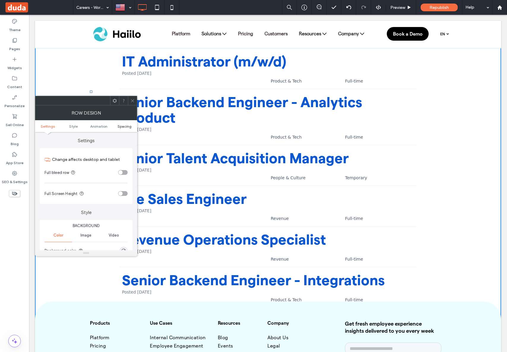
click at [117, 127] on link "Spacing" at bounding box center [125, 126] width 26 height 4
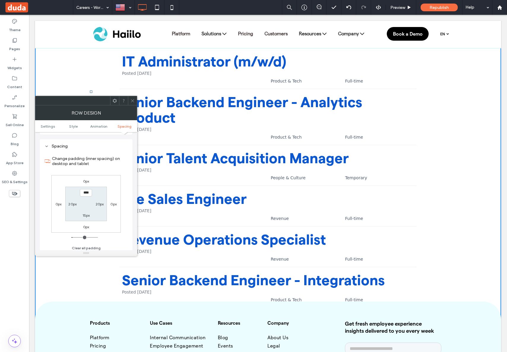
scroll to position [189, 0]
type input "**"
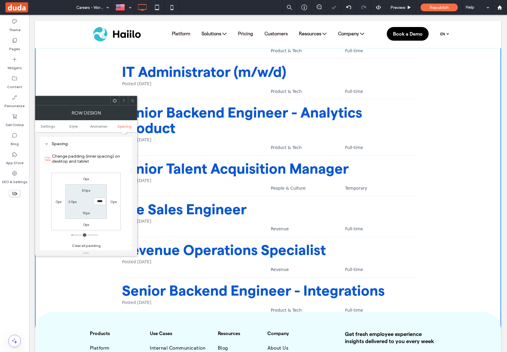
type input "**"
type input "****"
click at [85, 215] on label "50px" at bounding box center [86, 213] width 8 height 4
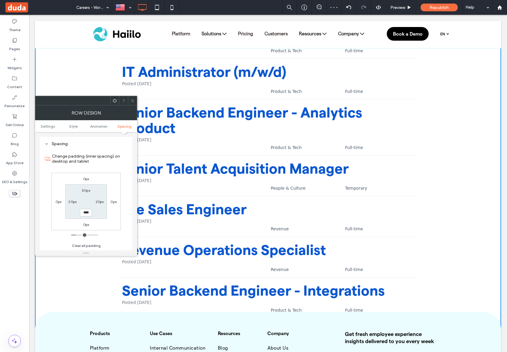
type input "**"
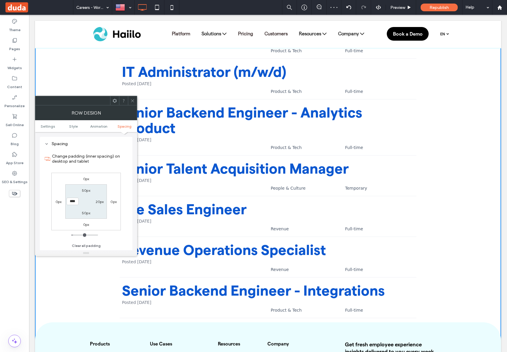
click at [87, 213] on label "50px" at bounding box center [86, 213] width 8 height 4
type input "**"
type input "***"
type input "*****"
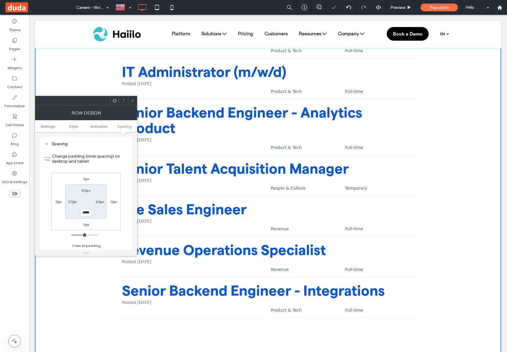
click at [133, 99] on icon at bounding box center [132, 101] width 4 height 4
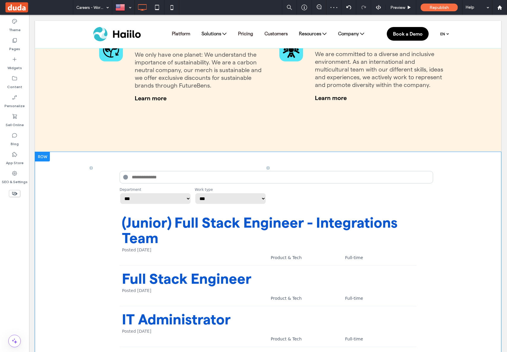
scroll to position [1044, 0]
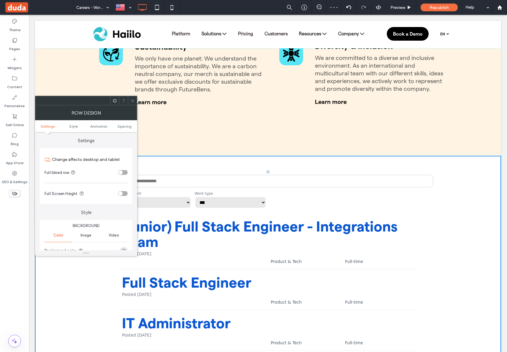
click at [129, 129] on ul "Settings Style Animation Spacing" at bounding box center [86, 126] width 102 height 12
click at [128, 127] on span "Spacing" at bounding box center [125, 126] width 14 height 4
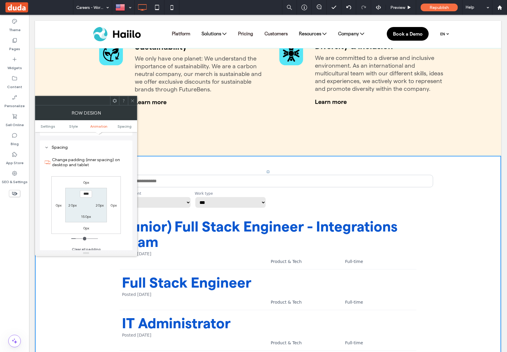
scroll to position [189, 0]
type input "*****"
type input "***"
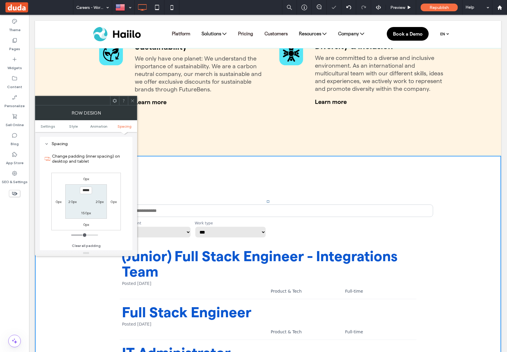
click at [81, 192] on input "*****" at bounding box center [86, 190] width 12 height 7
type input "*****"
type input "***"
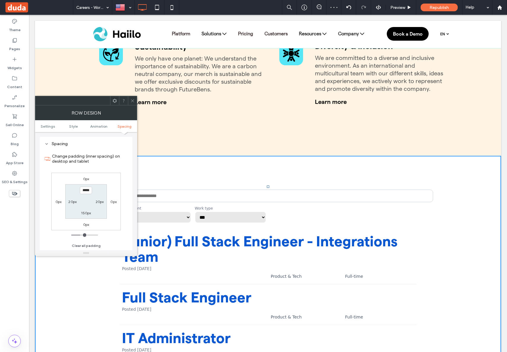
click at [129, 100] on div at bounding box center [132, 100] width 9 height 9
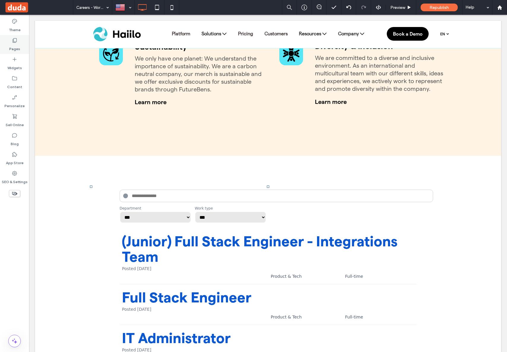
click at [13, 42] on use at bounding box center [15, 40] width 4 height 4
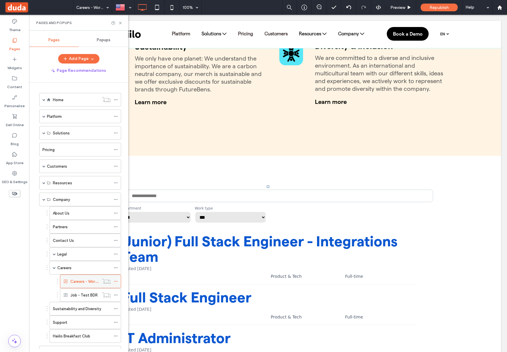
click at [115, 282] on icon at bounding box center [116, 281] width 4 height 4
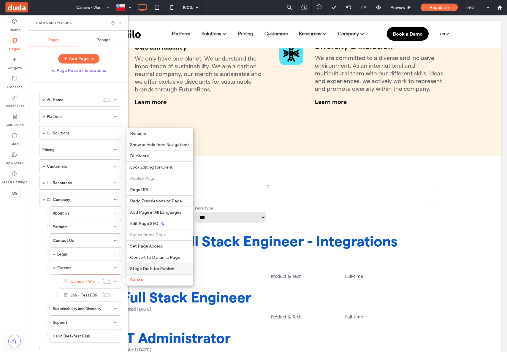
click at [149, 270] on span "Stage Draft for Publish" at bounding box center [152, 268] width 44 height 5
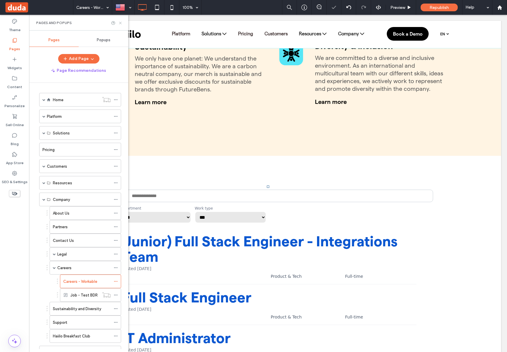
click at [120, 23] on use at bounding box center [120, 23] width 2 height 2
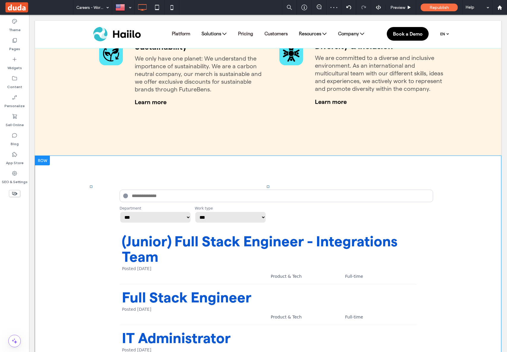
scroll to position [1148, 0]
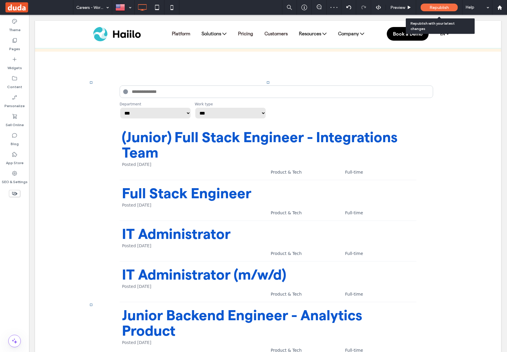
click at [431, 7] on span "Republish" at bounding box center [439, 7] width 19 height 5
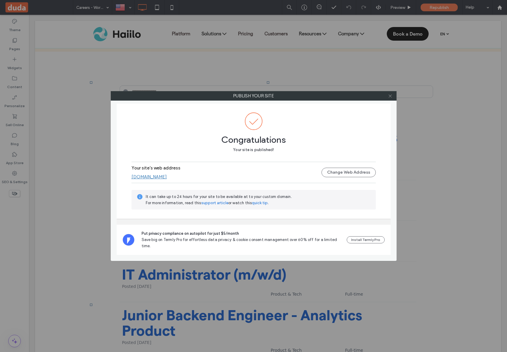
click at [391, 99] on span at bounding box center [390, 95] width 4 height 9
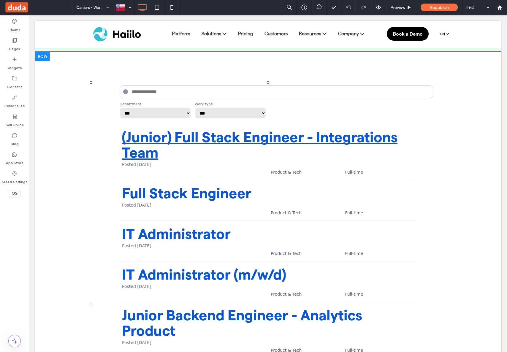
click at [313, 129] on link "(Junior) Full Stack Engineer - Integrations Team" at bounding box center [259, 144] width 275 height 31
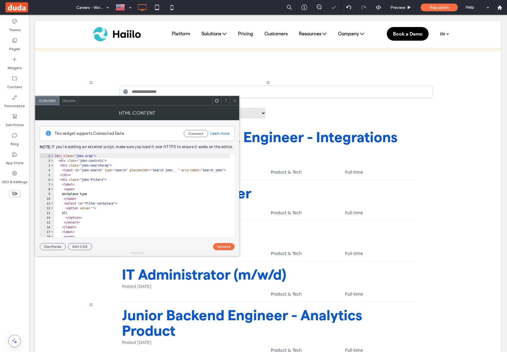
drag, startPoint x: 234, startPoint y: 99, endPoint x: 232, endPoint y: 80, distance: 19.4
click at [234, 99] on icon at bounding box center [234, 101] width 4 height 4
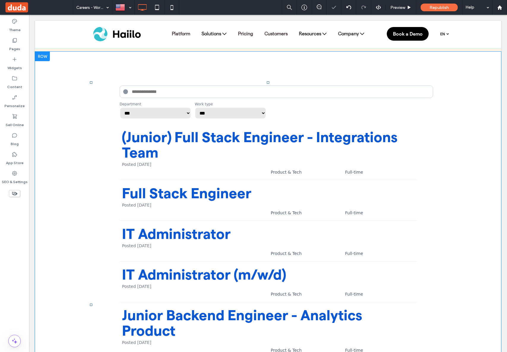
click at [298, 102] on div "**********" at bounding box center [268, 111] width 297 height 18
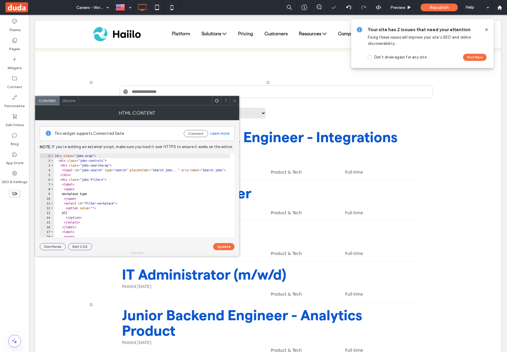
click at [109, 192] on div "< div class = "jobs-wrap" > < div class = "jobs-controls" > < div class = "jobs…" at bounding box center [199, 197] width 291 height 89
type textarea "**********"
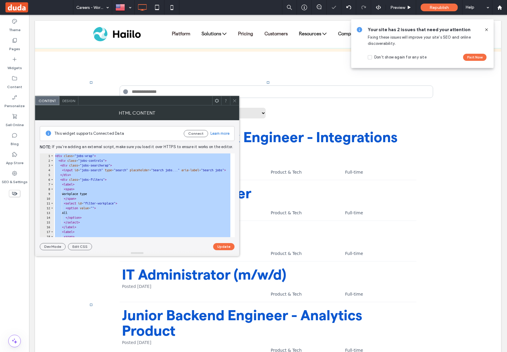
paste textarea "Cursor at row 174"
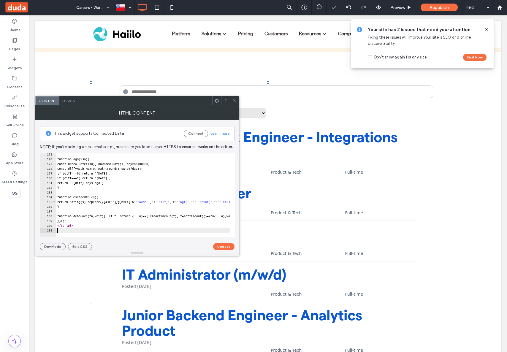
scroll to position [828, 0]
click at [224, 245] on button "Update" at bounding box center [223, 246] width 21 height 7
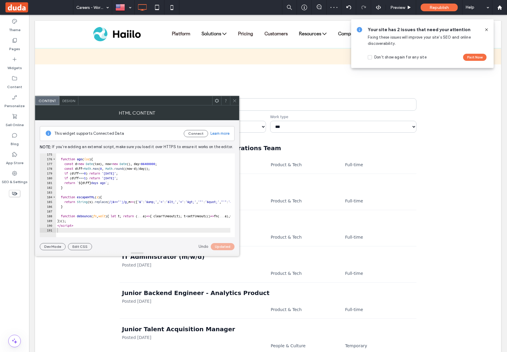
scroll to position [1148, 0]
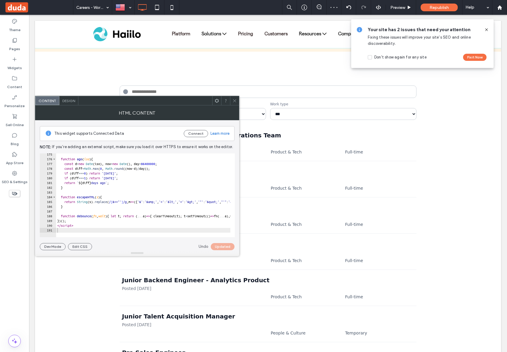
click at [235, 100] on icon at bounding box center [234, 101] width 4 height 4
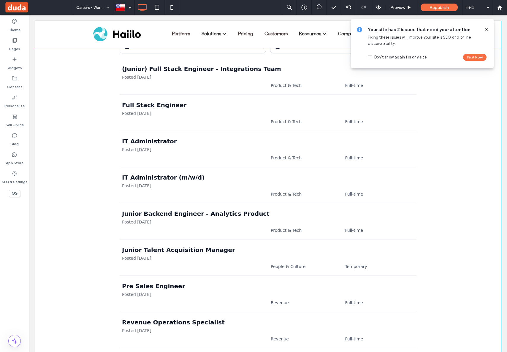
scroll to position [1089, 0]
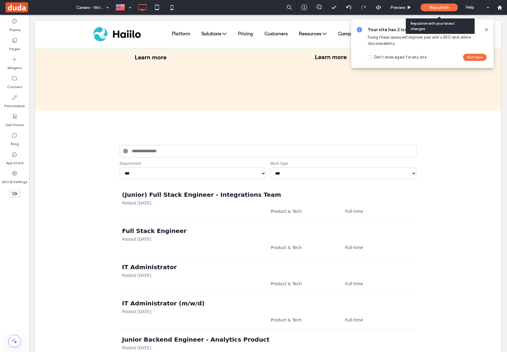
click at [439, 7] on span "Republish" at bounding box center [439, 7] width 19 height 5
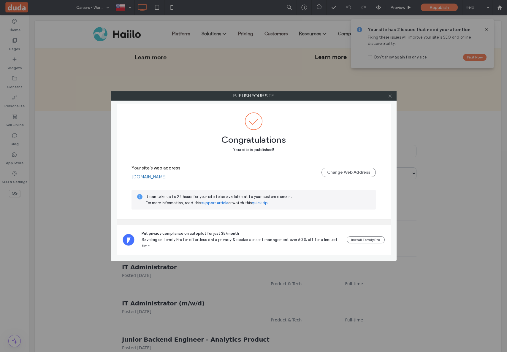
click at [391, 96] on icon at bounding box center [390, 96] width 4 height 4
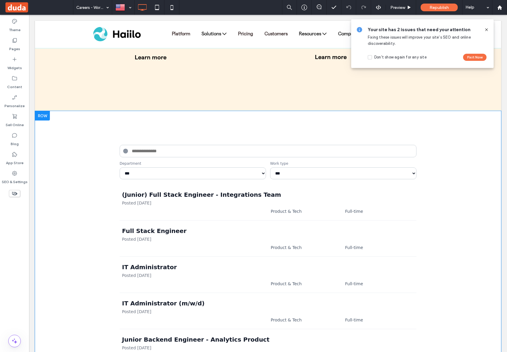
click at [246, 209] on div "Product & Tech Full-time" at bounding box center [268, 211] width 292 height 5
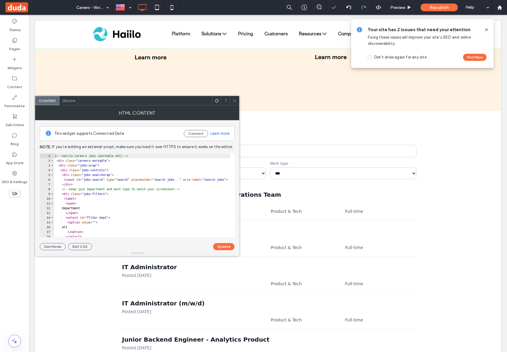
click at [139, 198] on div "<!-- Haiilo Careers Jobs (Workable API) --> < div class = "careers-workable" > …" at bounding box center [192, 199] width 276 height 93
type textarea "**********"
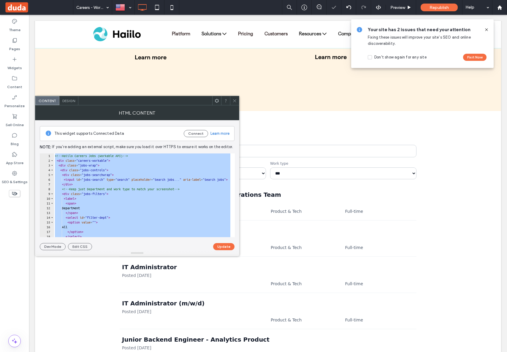
paste textarea "Cursor at row 181"
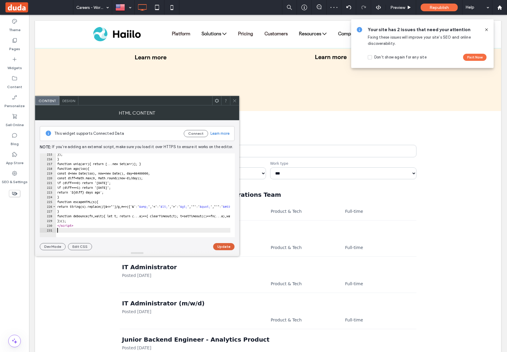
click at [219, 249] on button "Update" at bounding box center [223, 246] width 21 height 7
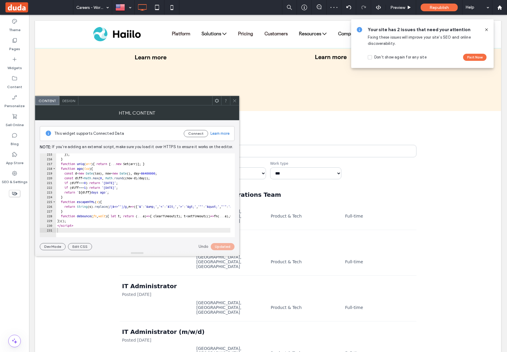
click at [234, 99] on icon at bounding box center [234, 101] width 4 height 4
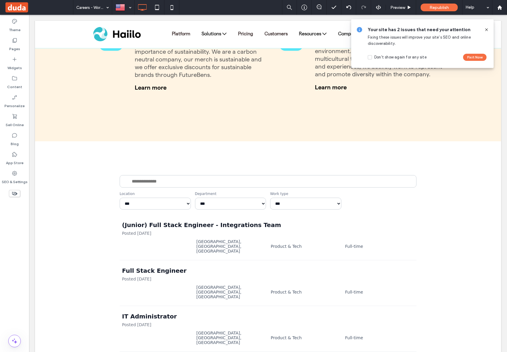
scroll to position [1055, 0]
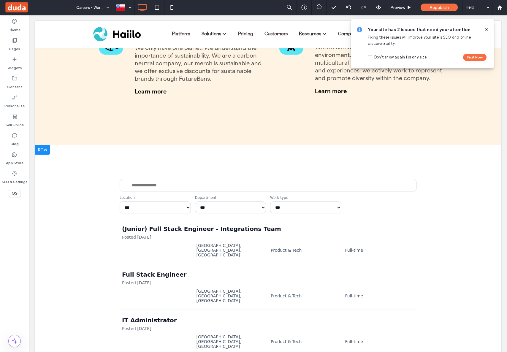
click at [127, 179] on input "Search jobs" at bounding box center [268, 185] width 297 height 12
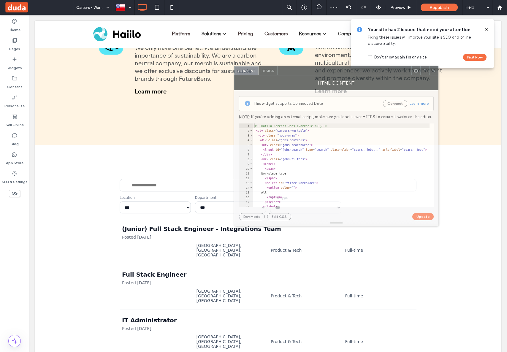
drag, startPoint x: 133, startPoint y: 99, endPoint x: 331, endPoint y: 180, distance: 214.4
click at [332, 69] on div at bounding box center [345, 70] width 134 height 9
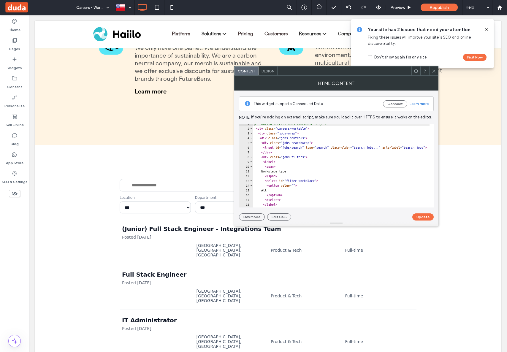
scroll to position [2, 0]
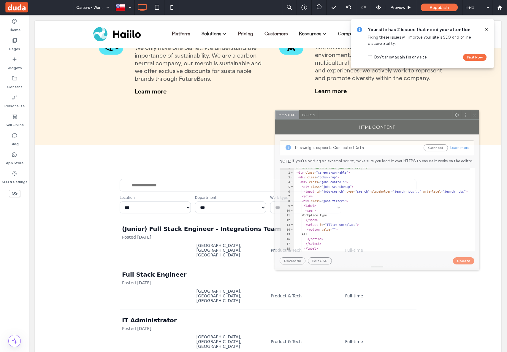
drag, startPoint x: 321, startPoint y: 70, endPoint x: 362, endPoint y: 114, distance: 59.9
click at [362, 114] on div at bounding box center [385, 114] width 134 height 9
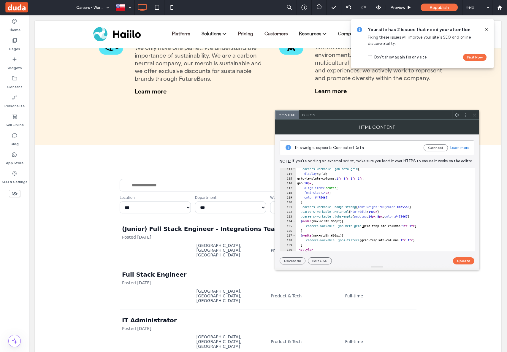
scroll to position [572, 0]
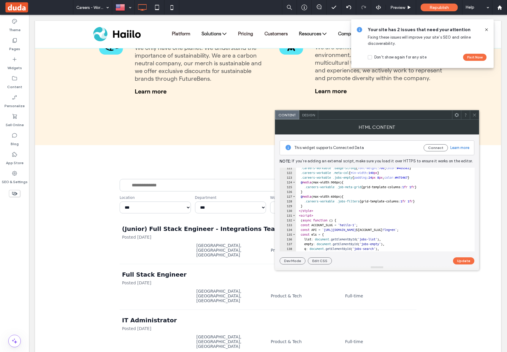
click at [474, 115] on use at bounding box center [474, 114] width 3 height 3
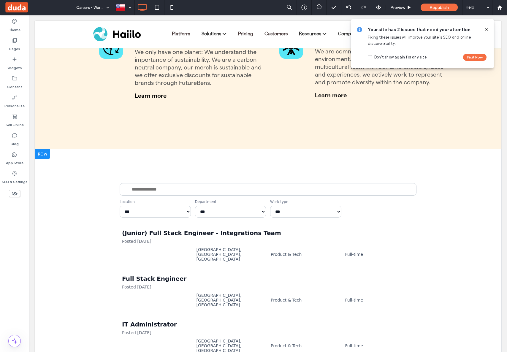
scroll to position [1020, 0]
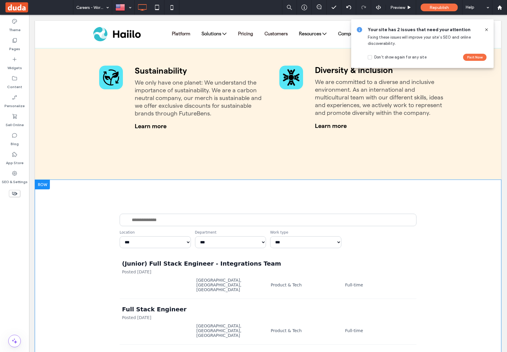
click at [177, 214] on div "**********" at bounding box center [268, 231] width 297 height 35
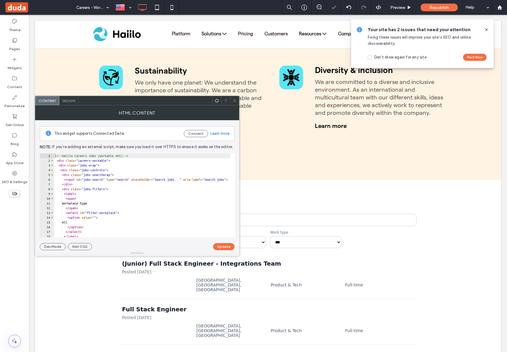
click at [137, 186] on div "<!-- Haiilo Careers Jobs (Workable API) --> < div class = "careers-workable" > …" at bounding box center [404, 199] width 701 height 93
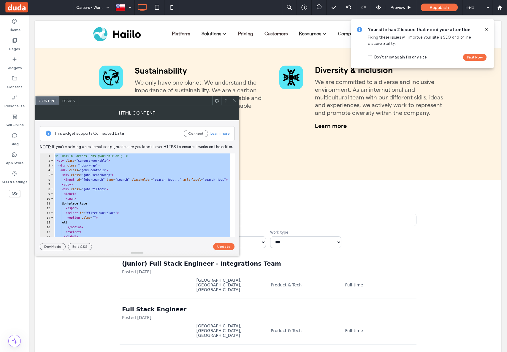
click at [167, 188] on div "<!-- Haiilo Careers Jobs (Workable API) --> < div class = "careers-workable" > …" at bounding box center [404, 197] width 701 height 89
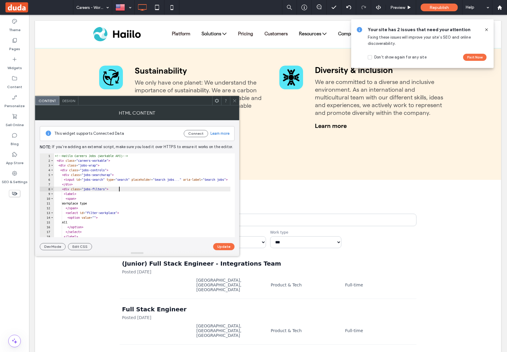
type textarea "**********"
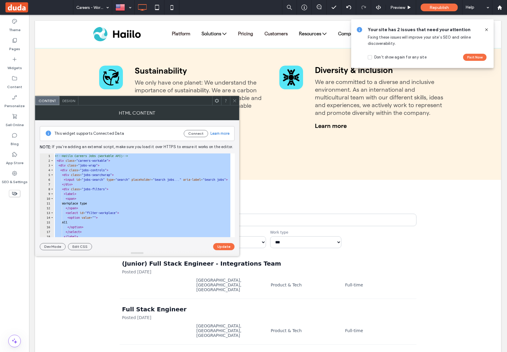
click at [234, 101] on icon at bounding box center [234, 101] width 4 height 4
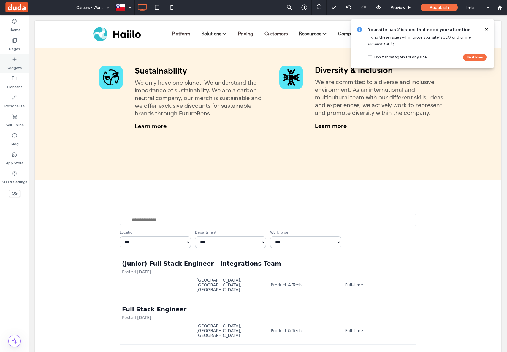
click at [10, 47] on label "Pages" at bounding box center [14, 47] width 11 height 8
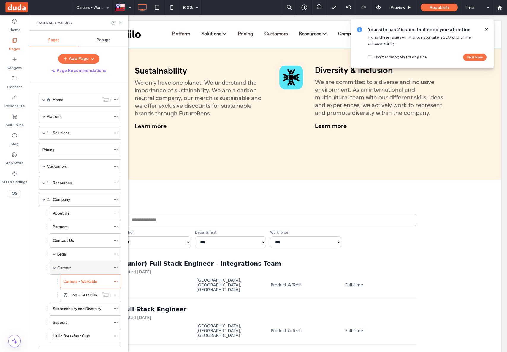
click at [82, 264] on div "Careers" at bounding box center [83, 267] width 53 height 13
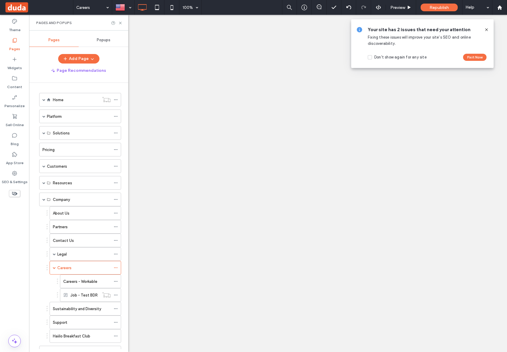
click at [119, 23] on div at bounding box center [253, 176] width 507 height 352
click at [119, 23] on icon at bounding box center [120, 23] width 4 height 4
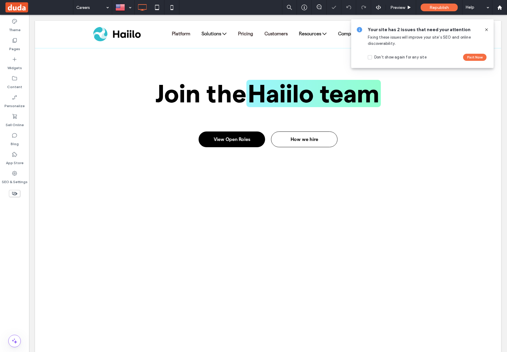
drag, startPoint x: 488, startPoint y: 28, endPoint x: 281, endPoint y: 135, distance: 232.5
click at [488, 28] on icon at bounding box center [486, 29] width 5 height 5
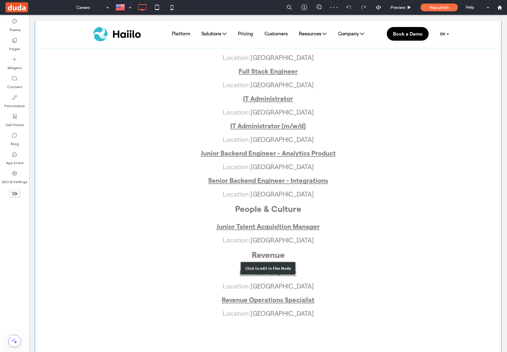
click at [265, 217] on div "Click to edit in Flex Mode" at bounding box center [268, 268] width 466 height 651
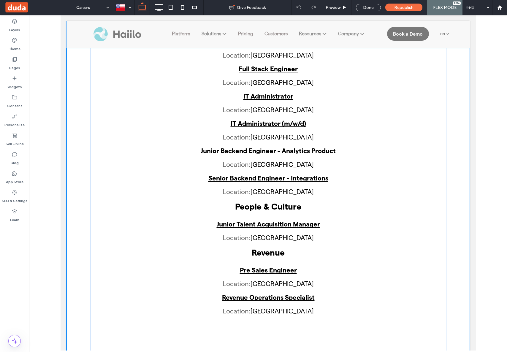
scroll to position [1262, 0]
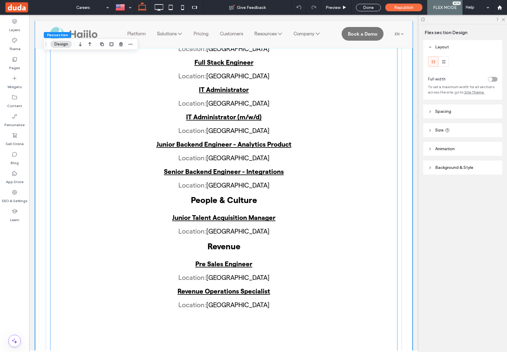
click at [141, 214] on h3 "Junior Talent Acquisition Manager" at bounding box center [223, 217] width 347 height 7
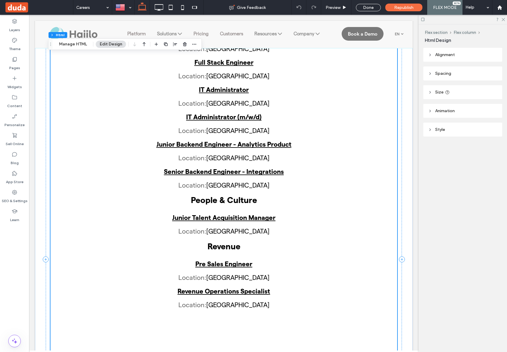
scroll to position [1179, 0]
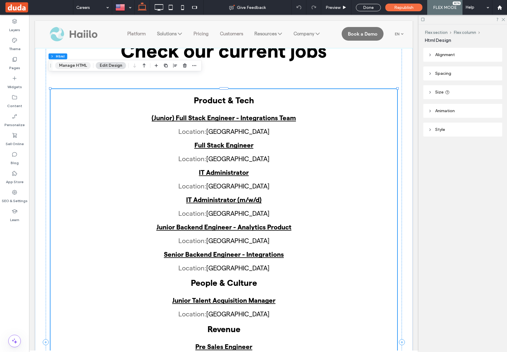
click at [72, 66] on button "Manage HTML" at bounding box center [73, 65] width 36 height 7
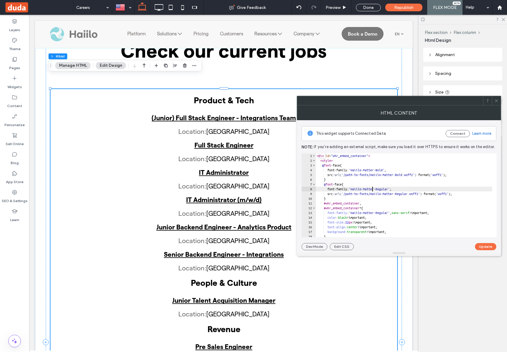
click at [373, 190] on div "< div id = "whr_embed_container" > < style > @ font -face { font-family : ' Hai…" at bounding box center [411, 197] width 191 height 89
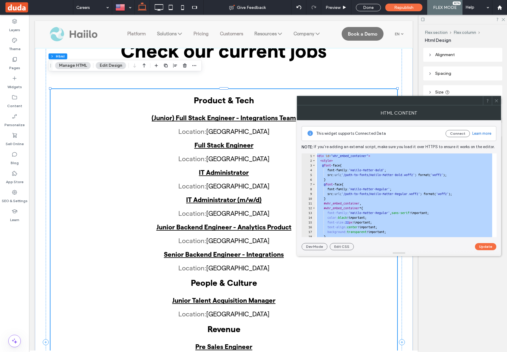
paste textarea "Cursor at row 91"
type textarea "*********"
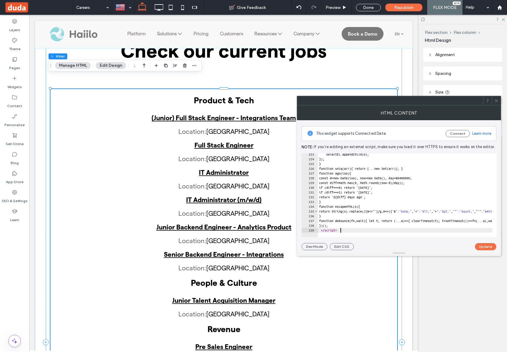
scroll to position [1056, 0]
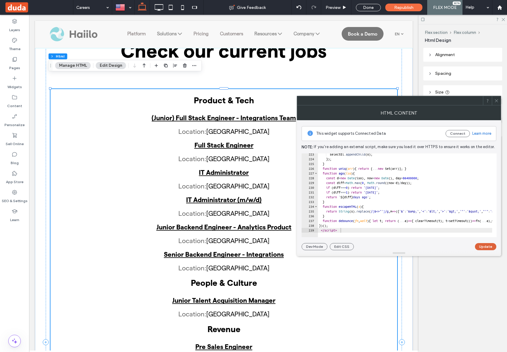
click at [488, 248] on button "Update" at bounding box center [485, 246] width 21 height 7
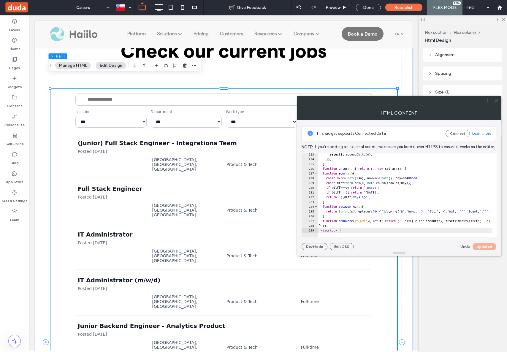
click at [496, 100] on icon at bounding box center [496, 101] width 4 height 4
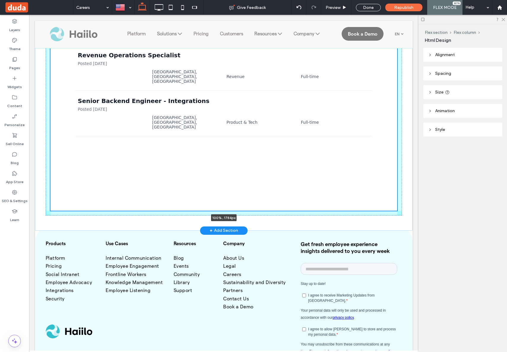
scroll to position [1462, 0]
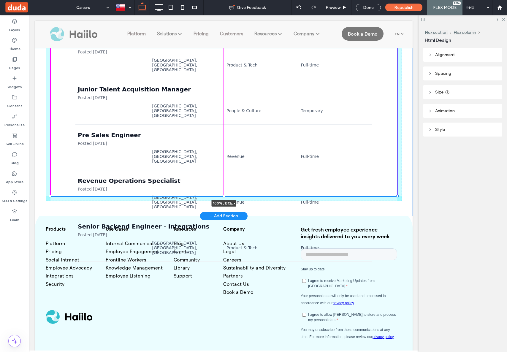
drag, startPoint x: 221, startPoint y: 222, endPoint x: 218, endPoint y: 140, distance: 82.9
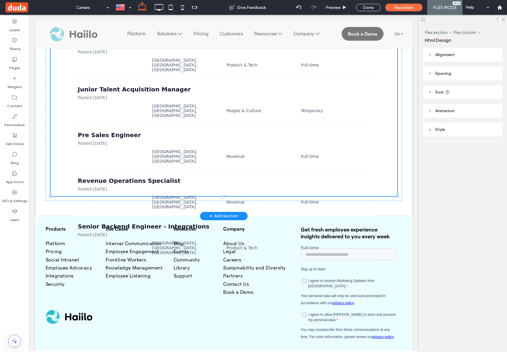
type input "****"
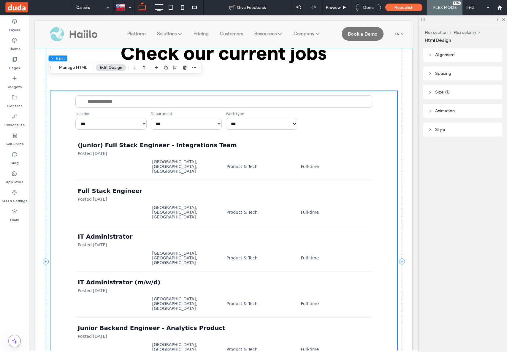
scroll to position [1051, 0]
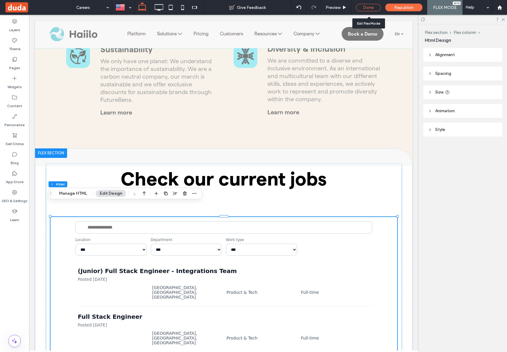
click at [374, 9] on div "Done" at bounding box center [368, 7] width 25 height 7
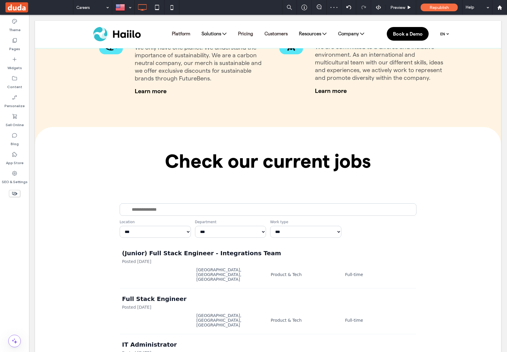
scroll to position [1029, 0]
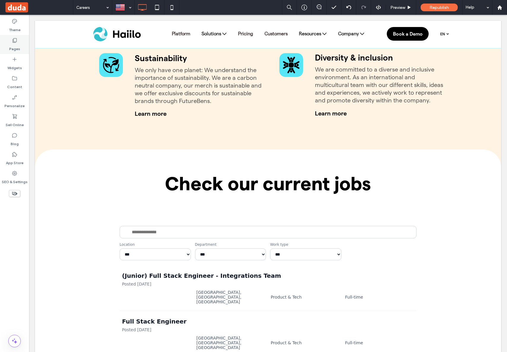
click at [12, 45] on label "Pages" at bounding box center [14, 47] width 11 height 8
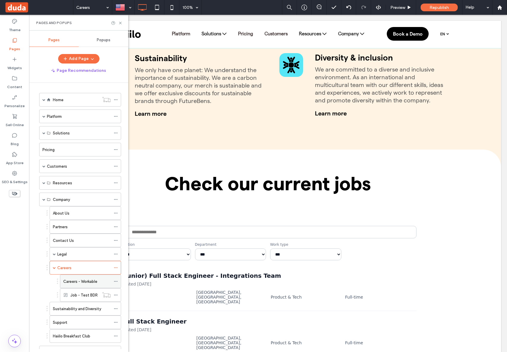
click at [115, 282] on icon at bounding box center [116, 281] width 4 height 4
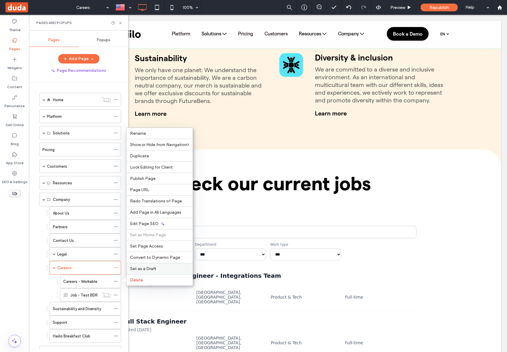
click at [153, 266] on span "Set as a Draft" at bounding box center [143, 268] width 26 height 5
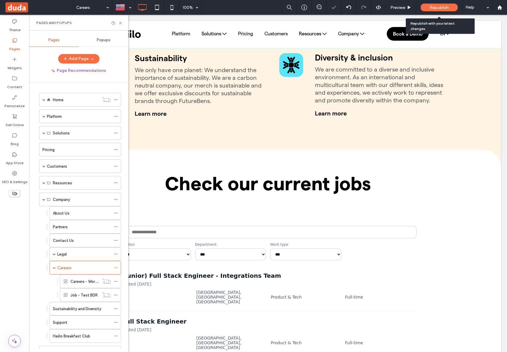
click at [438, 9] on span "Republish" at bounding box center [439, 7] width 19 height 5
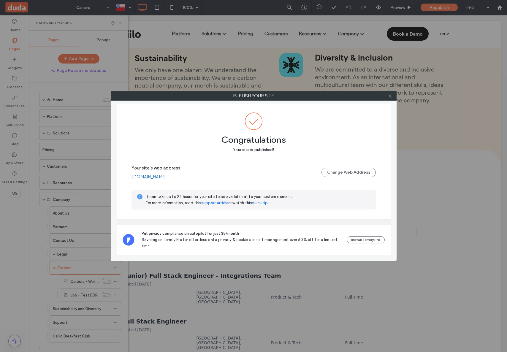
click at [389, 98] on icon at bounding box center [390, 96] width 4 height 4
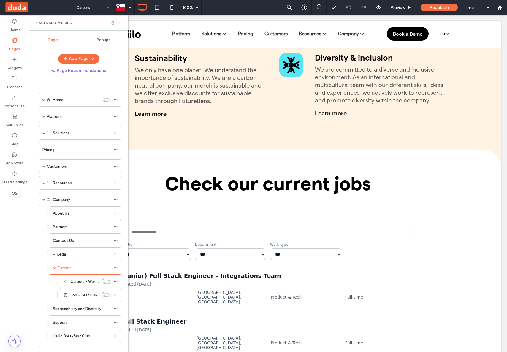
click at [122, 21] on icon at bounding box center [120, 23] width 4 height 4
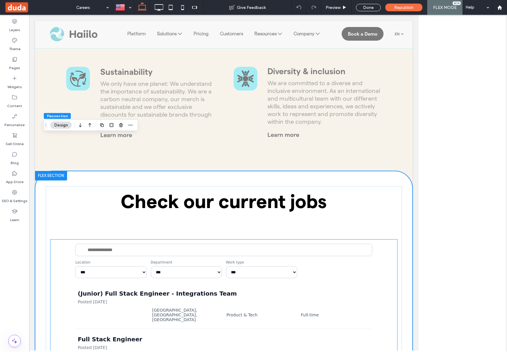
scroll to position [1051, 0]
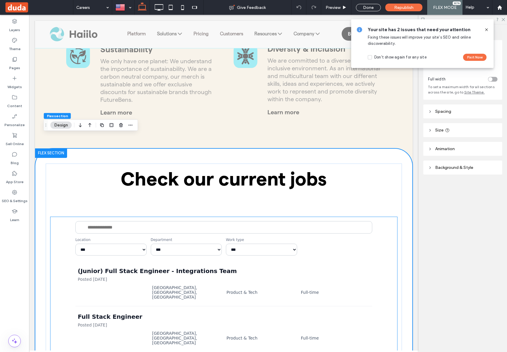
click at [159, 223] on div "**********" at bounding box center [223, 238] width 297 height 35
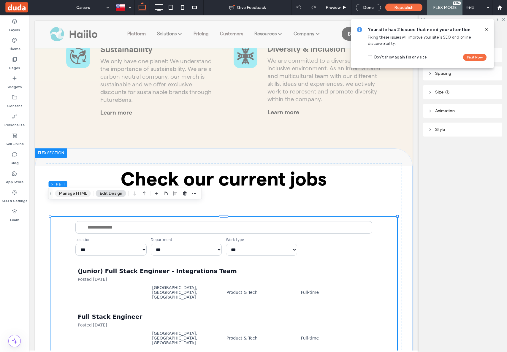
click at [73, 194] on button "Manage HTML" at bounding box center [73, 193] width 36 height 7
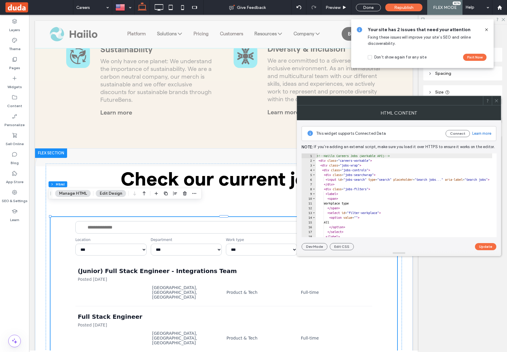
type textarea "**********"
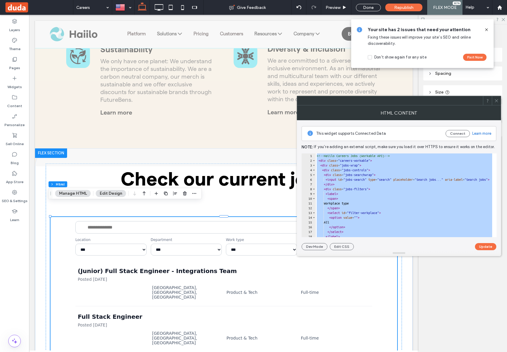
click at [497, 100] on icon at bounding box center [496, 101] width 4 height 4
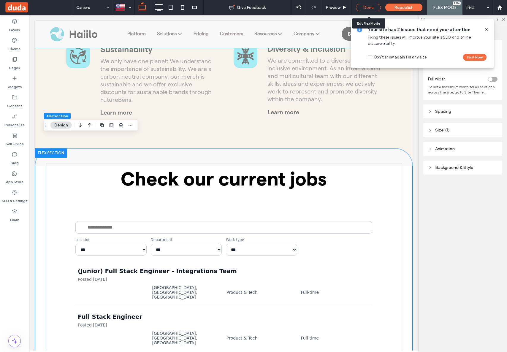
click at [364, 9] on div "Done" at bounding box center [368, 7] width 25 height 7
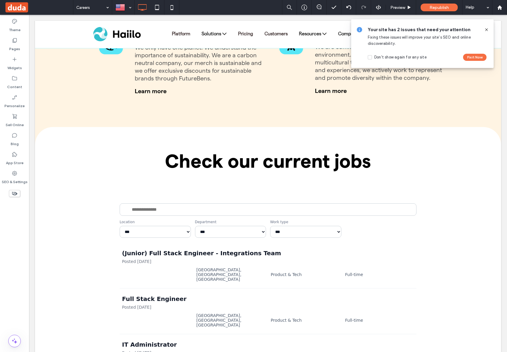
scroll to position [1029, 0]
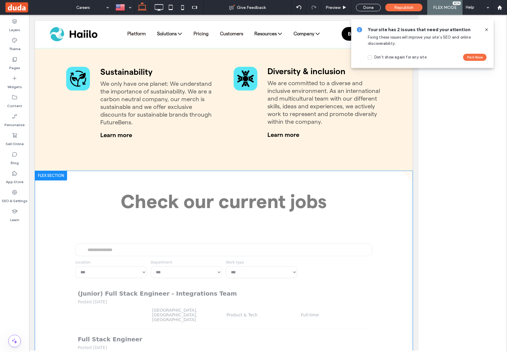
scroll to position [1051, 0]
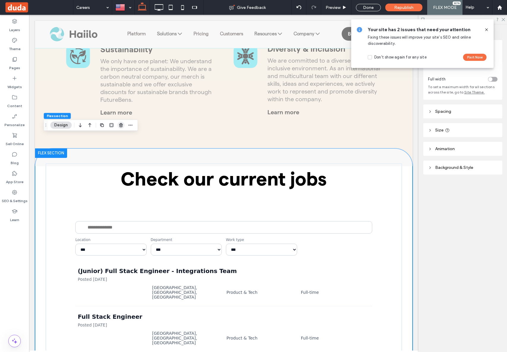
click at [123, 126] on icon "button" at bounding box center [121, 125] width 5 height 5
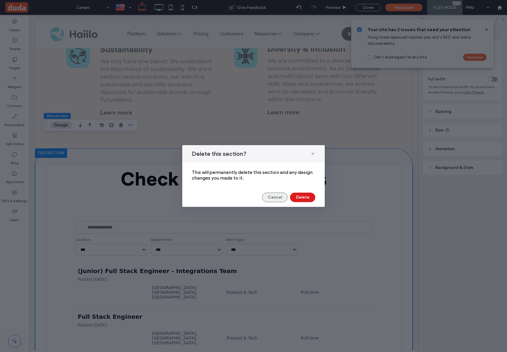
click at [271, 198] on button "Cancel" at bounding box center [275, 197] width 26 height 9
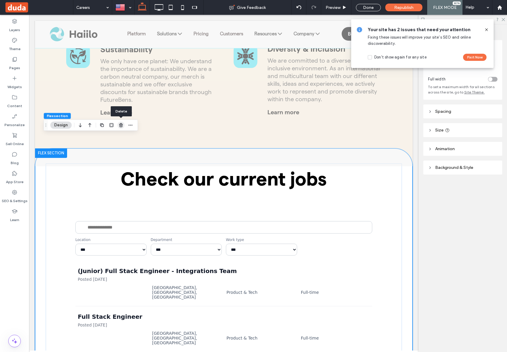
click at [119, 124] on icon "button" at bounding box center [121, 125] width 5 height 5
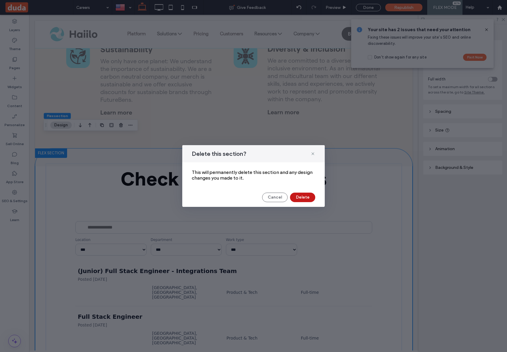
click at [300, 196] on button "Delete" at bounding box center [302, 197] width 25 height 9
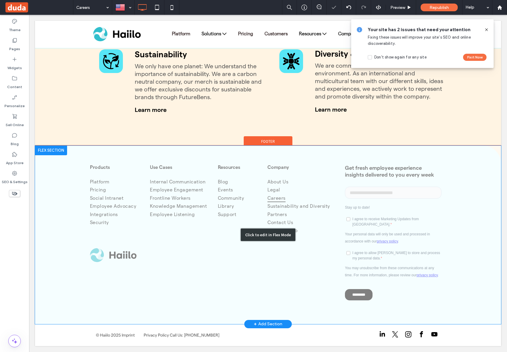
scroll to position [1010, 0]
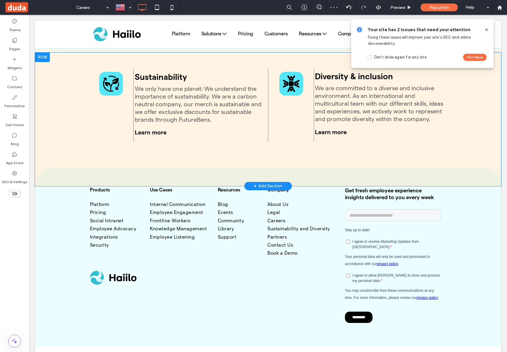
click at [272, 183] on div "+ Add Section" at bounding box center [268, 186] width 28 height 7
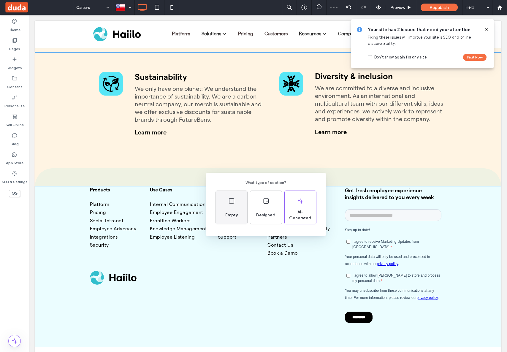
click at [243, 200] on div "Empty" at bounding box center [231, 207] width 31 height 33
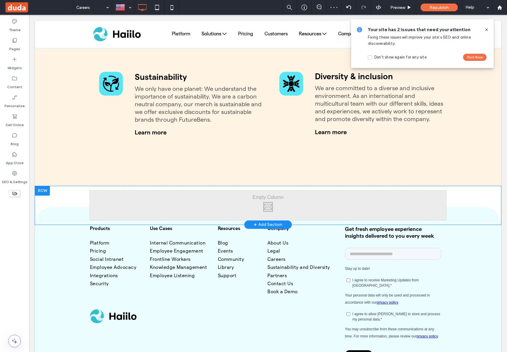
click at [63, 186] on div "Click To Paste Click To Paste Row + Add Section" at bounding box center [268, 205] width 466 height 39
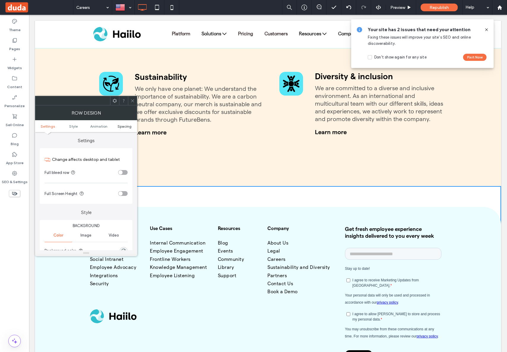
click at [121, 124] on span "Spacing" at bounding box center [125, 126] width 14 height 4
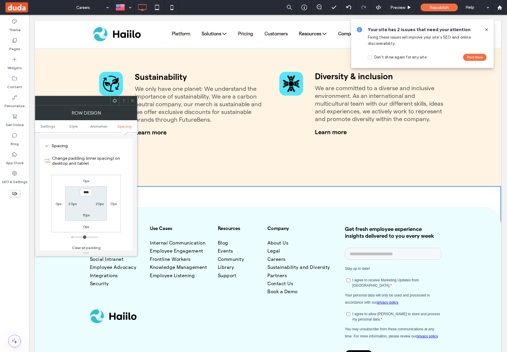
scroll to position [189, 0]
type input "***"
type input "**"
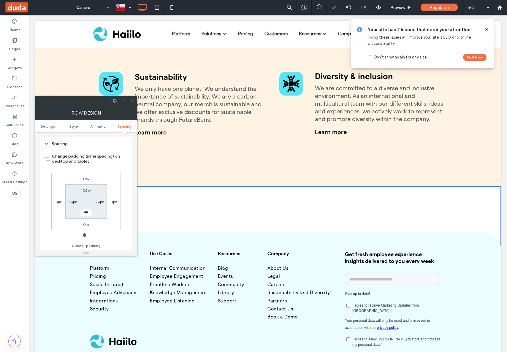
type input "***"
type input "*****"
click at [135, 100] on div at bounding box center [132, 100] width 9 height 9
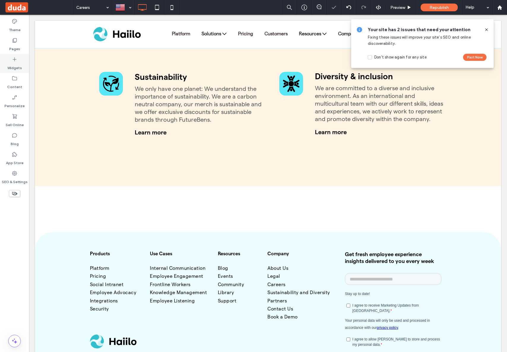
click at [19, 71] on div "Widgets" at bounding box center [14, 63] width 29 height 19
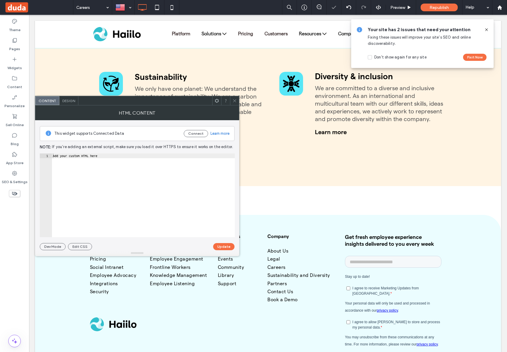
click at [151, 175] on div "Add your custom HTML here" at bounding box center [143, 199] width 183 height 93
paste textarea "Cursor at row 1"
type textarea "*********"
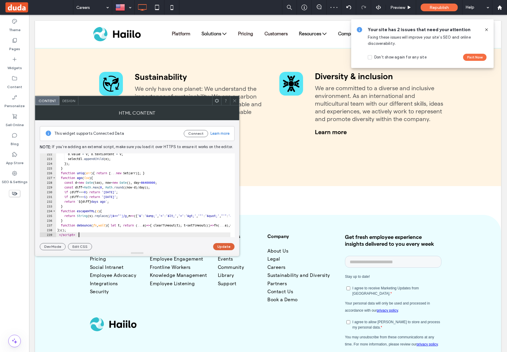
click at [225, 247] on button "Update" at bounding box center [223, 246] width 21 height 7
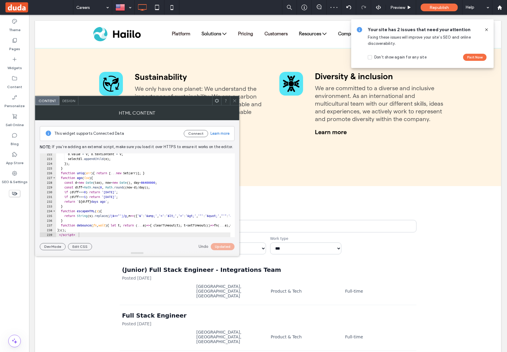
click at [234, 103] on span at bounding box center [234, 100] width 4 height 9
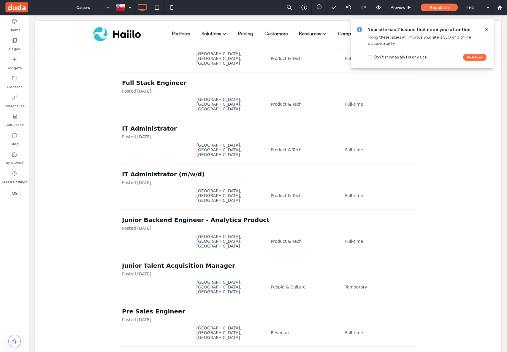
scroll to position [1369, 0]
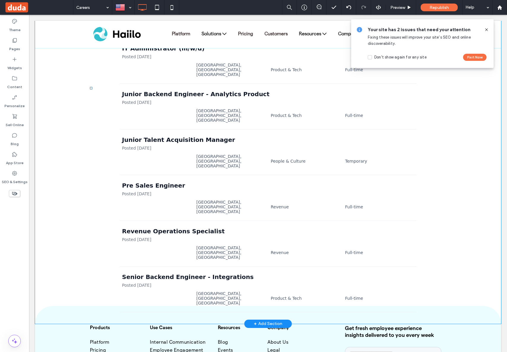
click at [72, 143] on div "**********" at bounding box center [268, 76] width 466 height 496
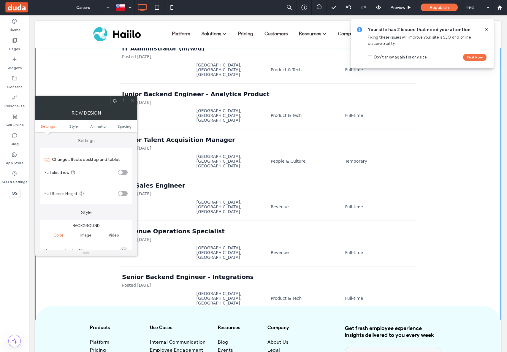
click at [122, 123] on ul "Settings Style Animation Spacing" at bounding box center [86, 126] width 102 height 12
click at [122, 125] on span "Spacing" at bounding box center [125, 126] width 14 height 4
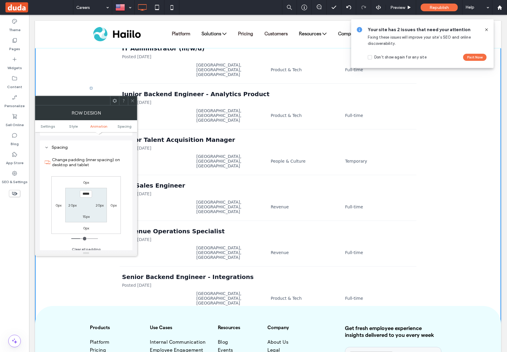
scroll to position [189, 0]
click at [82, 213] on div "15px" at bounding box center [86, 213] width 14 height 6
click at [83, 212] on label "15px" at bounding box center [86, 213] width 7 height 4
type input "**"
type input "***"
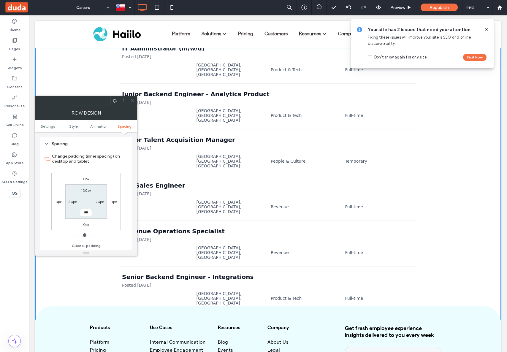
type input "***"
type input "*****"
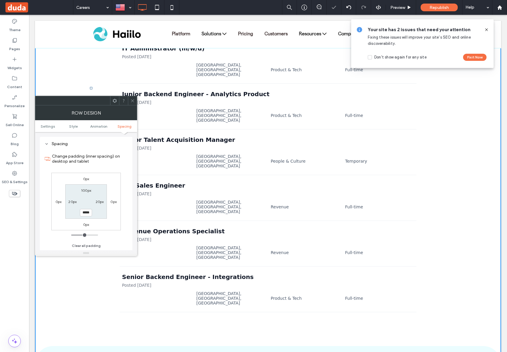
click at [131, 101] on icon at bounding box center [132, 101] width 4 height 4
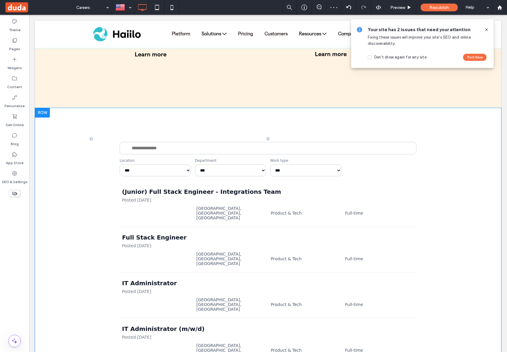
scroll to position [1002, 0]
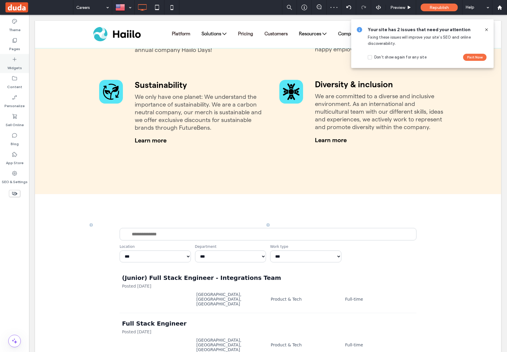
click at [15, 66] on label "Widgets" at bounding box center [14, 66] width 15 height 8
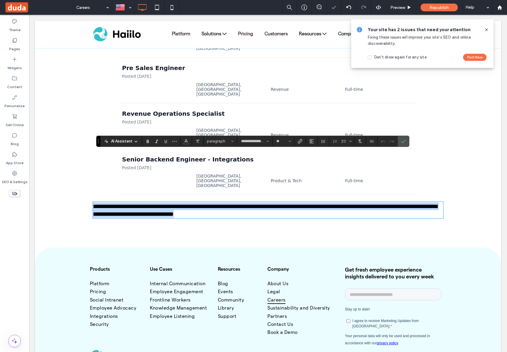
scroll to position [1330, 0]
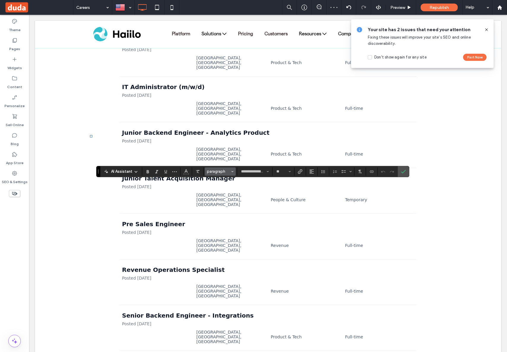
click at [220, 175] on button "paragraph" at bounding box center [220, 171] width 31 height 8
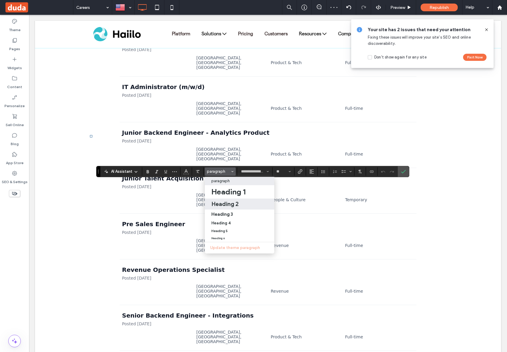
click at [227, 202] on h2 "Heading 2" at bounding box center [224, 203] width 27 height 7
type input "**********"
type input "**"
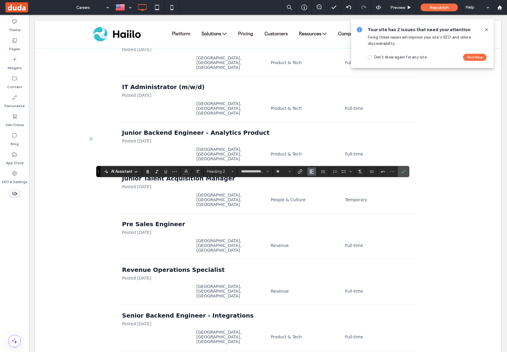
click at [310, 172] on use "Alignment" at bounding box center [312, 171] width 4 height 4
click at [317, 189] on use "ui.textEditor.alignment.center" at bounding box center [316, 190] width 4 height 4
drag, startPoint x: 401, startPoint y: 172, endPoint x: 372, endPoint y: 157, distance: 32.7
click at [401, 172] on icon "Confirm" at bounding box center [403, 171] width 5 height 5
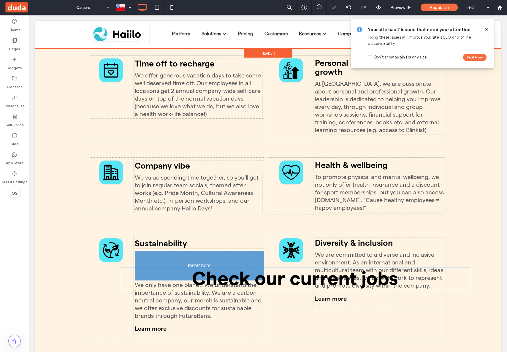
scroll to position [976, 0]
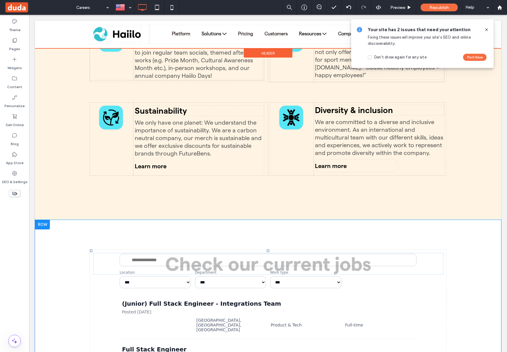
drag, startPoint x: 227, startPoint y: 267, endPoint x: 159, endPoint y: 241, distance: 72.4
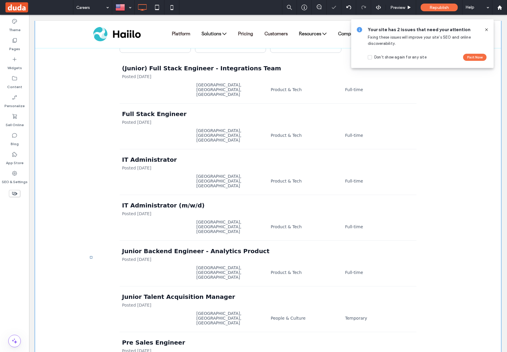
scroll to position [1345, 0]
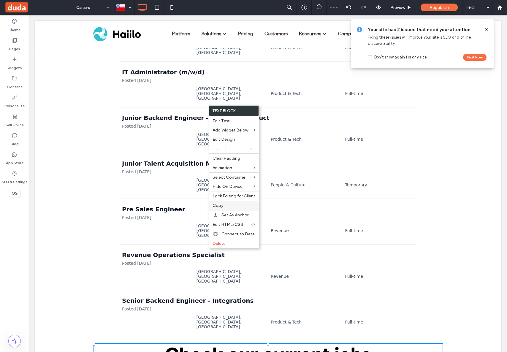
click at [226, 206] on label "Copy" at bounding box center [234, 205] width 43 height 5
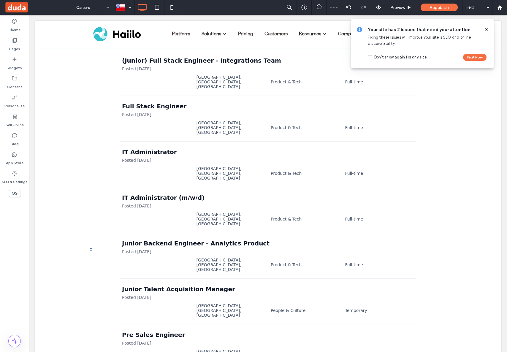
scroll to position [910, 0]
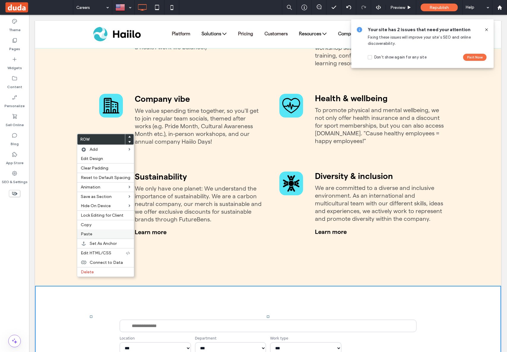
click at [93, 237] on div "Paste" at bounding box center [105, 233] width 57 height 9
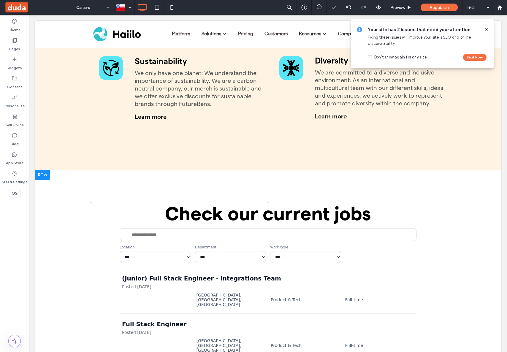
scroll to position [1060, 0]
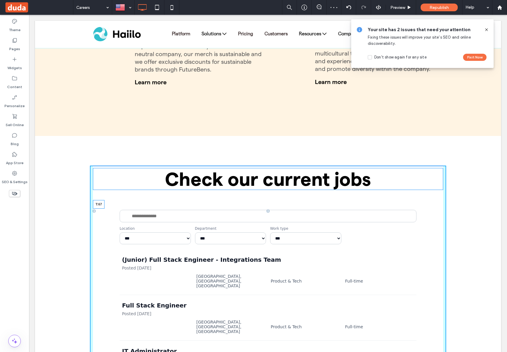
drag, startPoint x: 266, startPoint y: 144, endPoint x: 295, endPoint y: 176, distance: 43.1
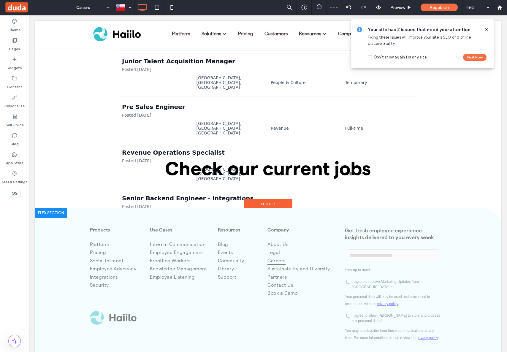
scroll to position [1527, 0]
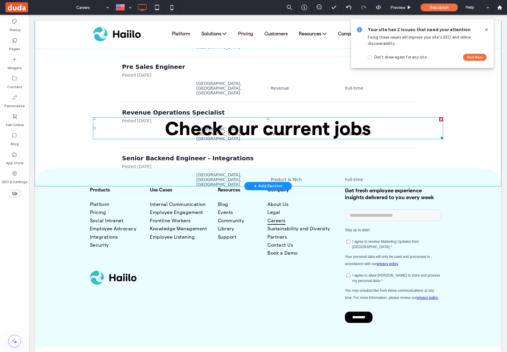
click at [440, 117] on div at bounding box center [441, 119] width 4 height 4
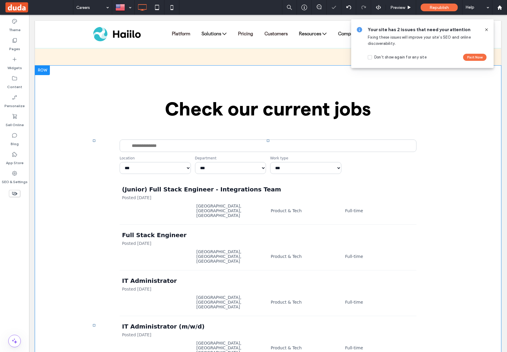
scroll to position [1028, 0]
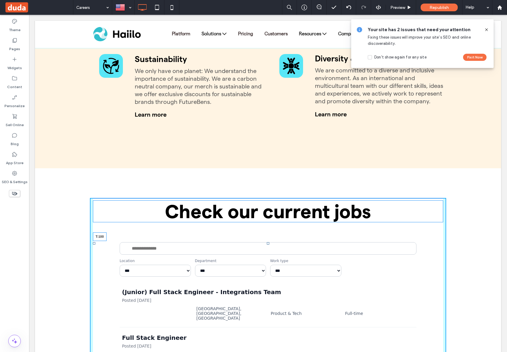
drag, startPoint x: 266, startPoint y: 221, endPoint x: 267, endPoint y: 230, distance: 9.9
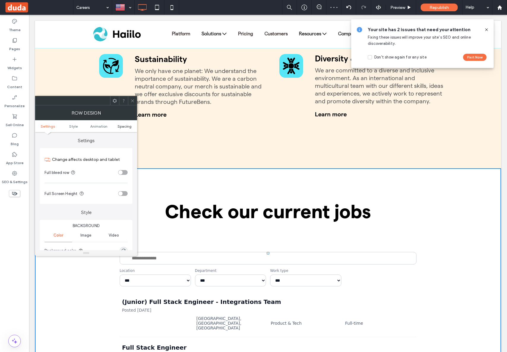
click at [126, 127] on span "Spacing" at bounding box center [125, 126] width 14 height 4
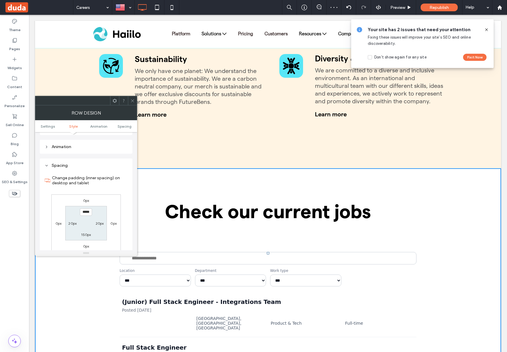
scroll to position [189, 0]
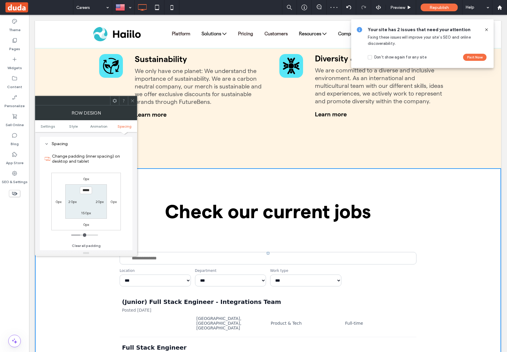
click at [112, 102] on icon at bounding box center [114, 101] width 4 height 4
click at [51, 126] on span "Settings" at bounding box center [48, 126] width 14 height 4
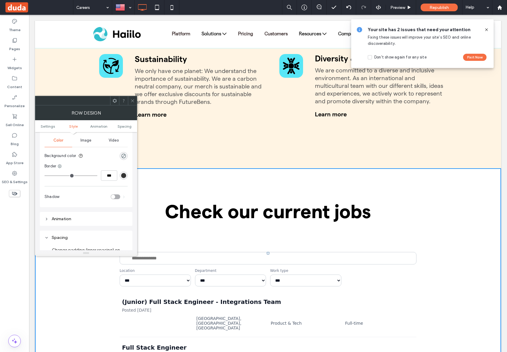
scroll to position [92, 0]
click at [135, 103] on div at bounding box center [132, 100] width 9 height 9
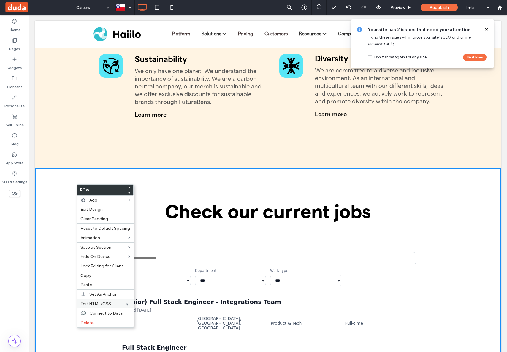
click at [109, 305] on span "Edit HTML/CSS" at bounding box center [95, 303] width 31 height 5
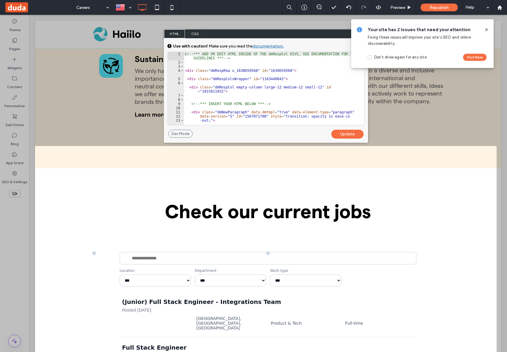
click at [200, 34] on span "CSS" at bounding box center [195, 33] width 21 height 9
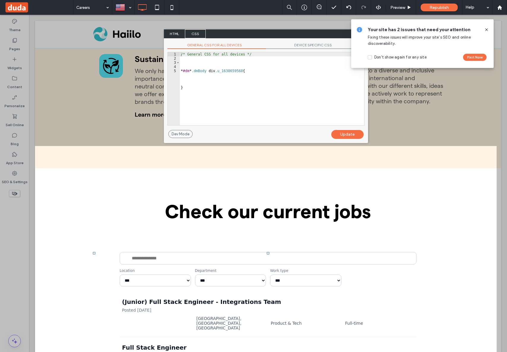
type textarea "*"
click at [200, 83] on div "/* General CSS for all devices */ * #dm * .dmBody div .u_1638659568 { }" at bounding box center [272, 92] width 185 height 81
click at [240, 106] on div "/* General CSS for all devices */ * #dm * .dmBody div .u_1638659568 { }" at bounding box center [272, 92] width 185 height 81
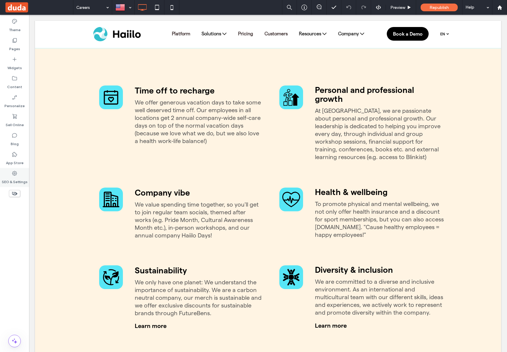
scroll to position [973, 0]
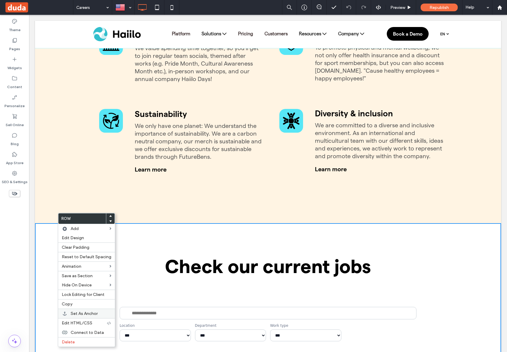
drag, startPoint x: 87, startPoint y: 323, endPoint x: 88, endPoint y: 315, distance: 8.4
click at [87, 323] on span "Edit HTML/CSS" at bounding box center [77, 323] width 31 height 5
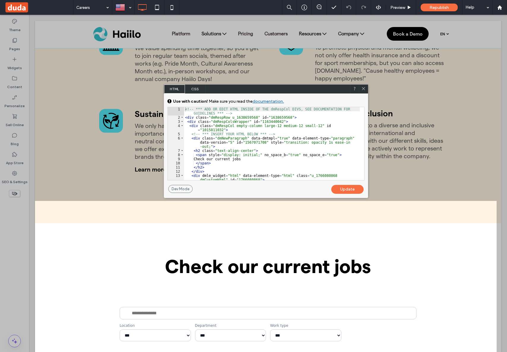
click at [196, 88] on span "CSS" at bounding box center [195, 89] width 21 height 9
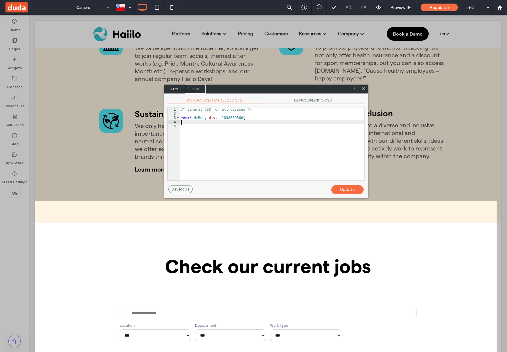
click at [197, 122] on div "/* General CSS for all devices */ * #dm * .dmBody div .u_1638659568 { }" at bounding box center [272, 147] width 184 height 81
click at [341, 187] on div "Update" at bounding box center [347, 189] width 32 height 9
click at [343, 193] on div "Update" at bounding box center [347, 189] width 32 height 9
click at [361, 91] on icon at bounding box center [363, 88] width 4 height 4
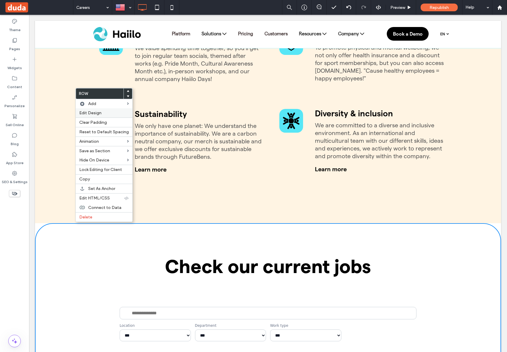
click at [101, 115] on div "Edit Design" at bounding box center [104, 112] width 57 height 9
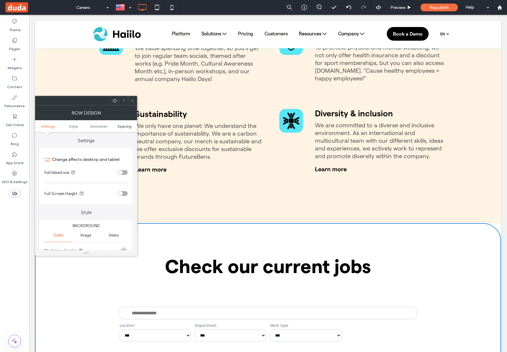
click at [124, 125] on span "Spacing" at bounding box center [125, 126] width 14 height 4
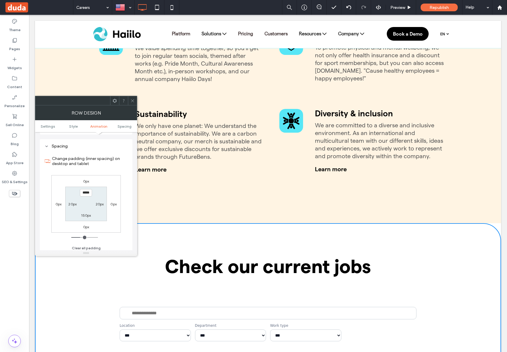
scroll to position [189, 0]
click at [88, 180] on label "0px" at bounding box center [86, 179] width 6 height 4
type input "*"
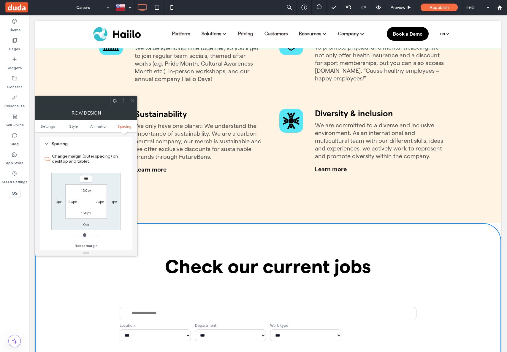
type input "***"
type input "*"
type input "*****"
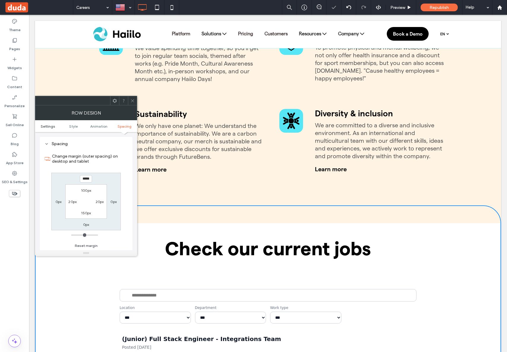
click at [49, 126] on span "Settings" at bounding box center [48, 126] width 14 height 4
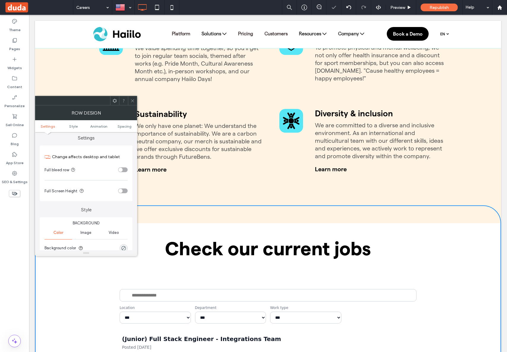
scroll to position [0, 0]
click at [125, 249] on div "rgba(0, 0, 0, 0)" at bounding box center [123, 250] width 5 height 5
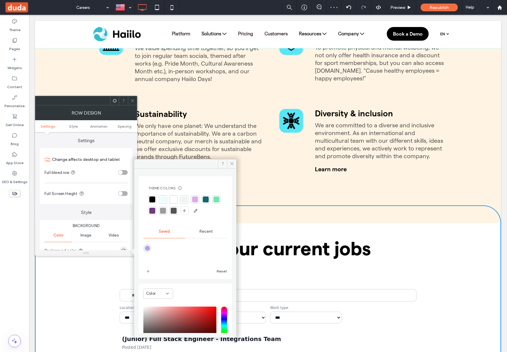
click at [172, 200] on div at bounding box center [174, 199] width 6 height 6
type input "*"
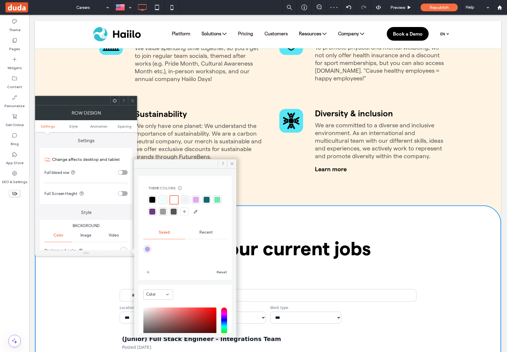
click at [133, 100] on icon at bounding box center [132, 101] width 4 height 4
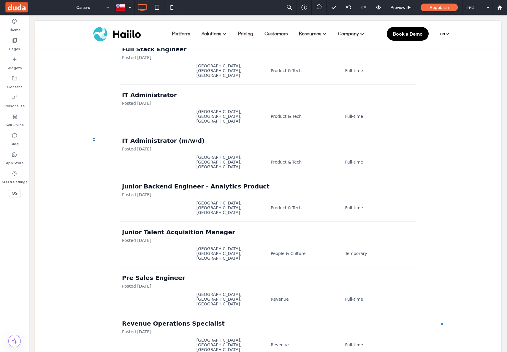
scroll to position [1412, 0]
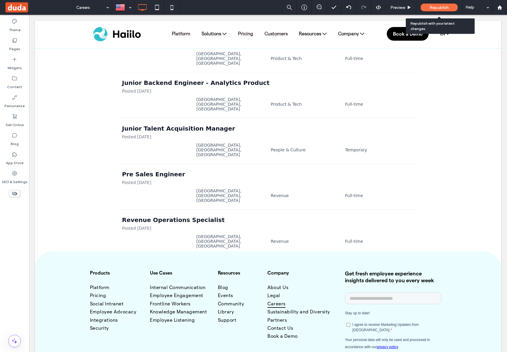
click at [436, 7] on span "Republish" at bounding box center [439, 7] width 19 height 5
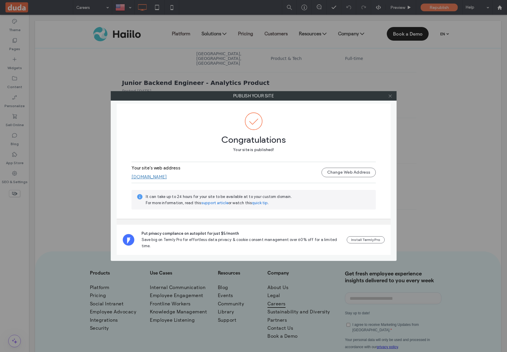
click at [391, 96] on icon at bounding box center [390, 96] width 4 height 4
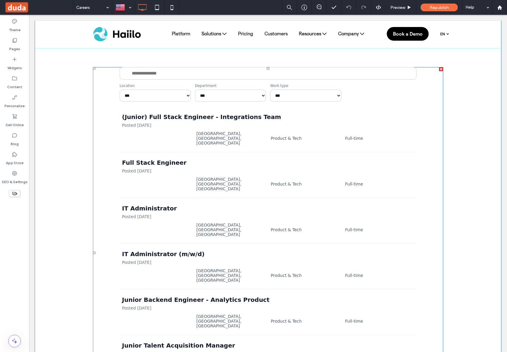
scroll to position [1069, 0]
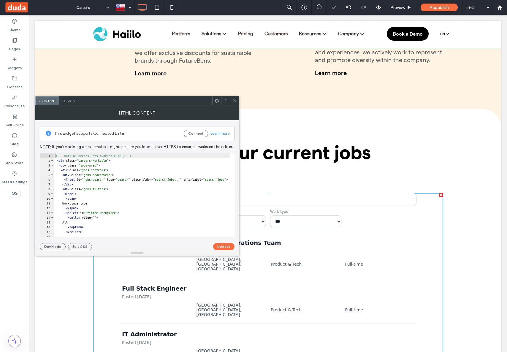
scroll to position [0, 0]
click at [134, 174] on div "<!-- Haiilo Careers Jobs (Workable API) --> < div class = "careers-workable" > …" at bounding box center [404, 197] width 701 height 89
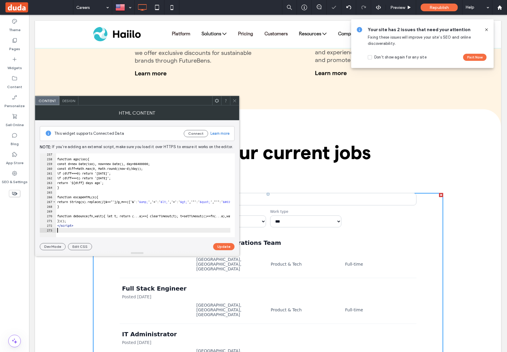
scroll to position [1217, 0]
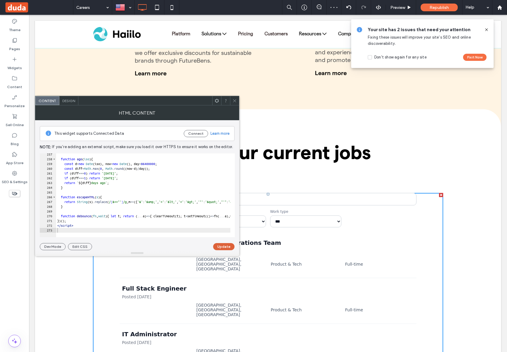
click at [223, 246] on button "Update" at bounding box center [223, 246] width 21 height 7
click at [235, 102] on icon at bounding box center [234, 101] width 4 height 4
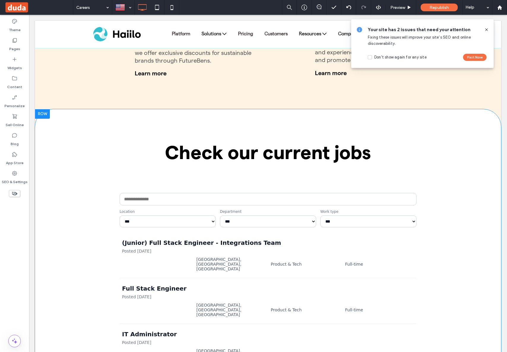
scroll to position [1164, 0]
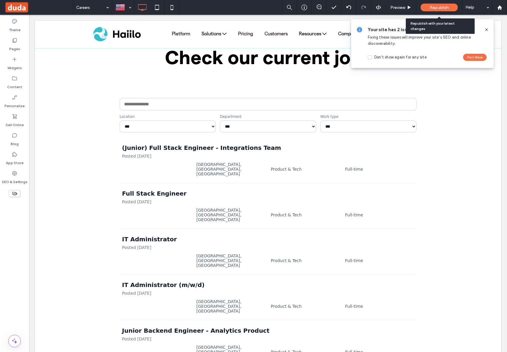
click at [436, 7] on span "Republish" at bounding box center [439, 7] width 19 height 5
